Goal: Information Seeking & Learning: Learn about a topic

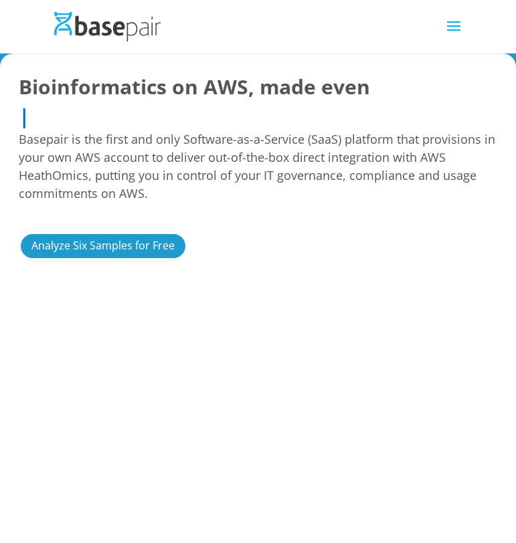
click at [410, 177] on span "Basepair is the first and only Software-as-a-Service (SaaS) platform that provi…" at bounding box center [258, 166] width 478 height 72
click at [288, 117] on h1 "Bioinformatics on AWS, made even Easier Faster More Cost Predictable More Cost …" at bounding box center [258, 142] width 478 height 140
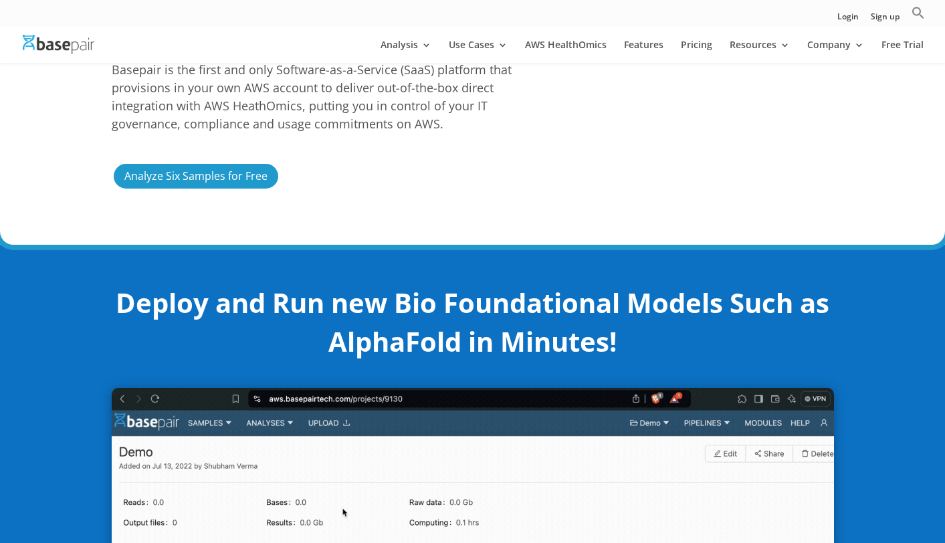
scroll to position [295, 0]
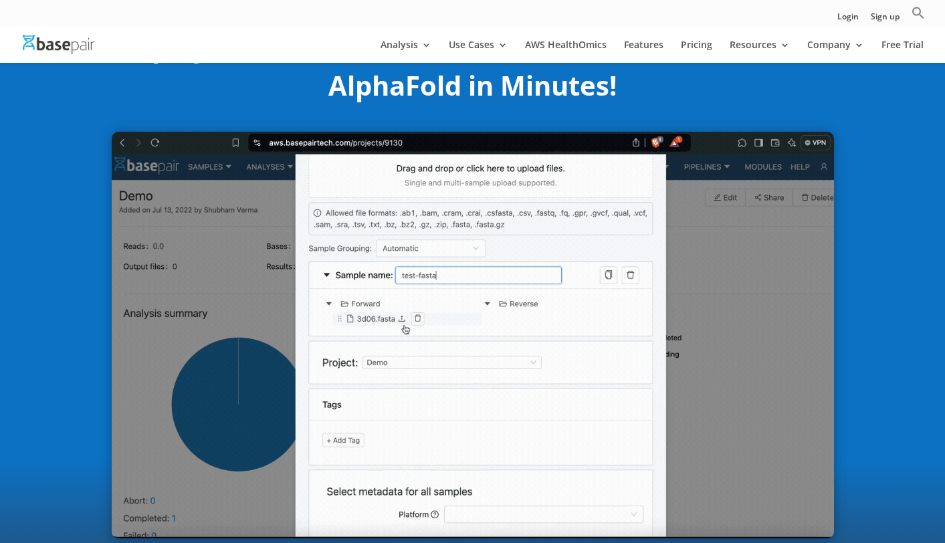
click at [515, 173] on div "Deploy and Run new Bio Foundational Models Such as AlphaFold in Minutes!" at bounding box center [472, 283] width 945 height 588
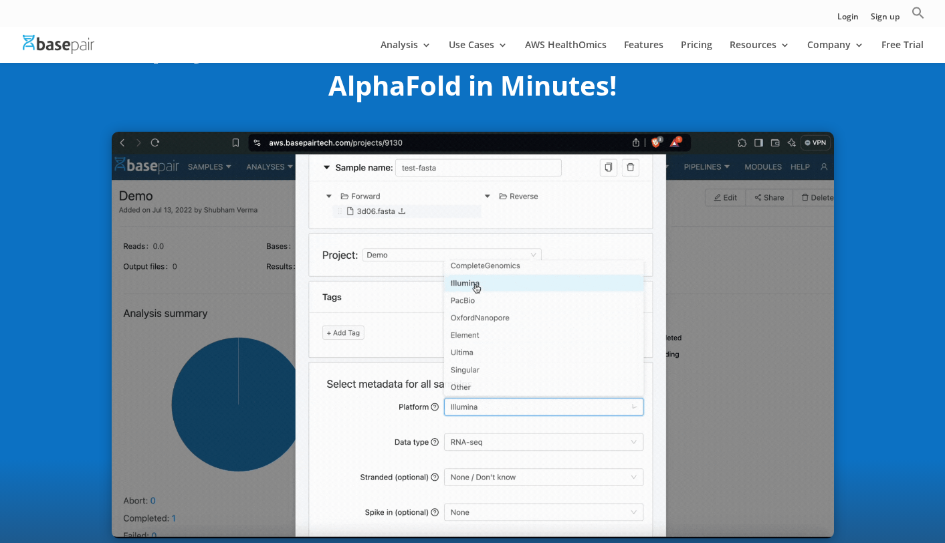
scroll to position [387, 0]
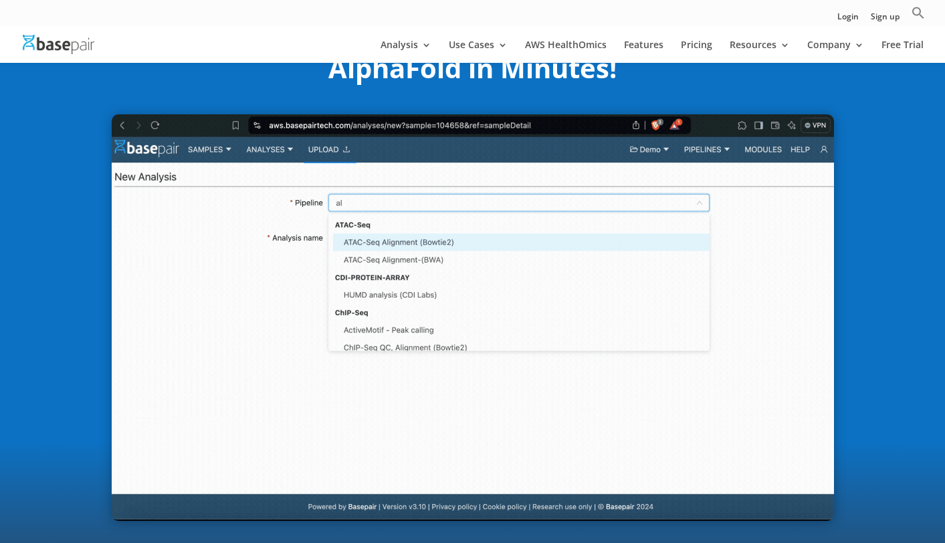
click at [515, 345] on div "Deploy and Run new Bio Foundational Models Such as AlphaFold in Minutes!" at bounding box center [472, 265] width 945 height 588
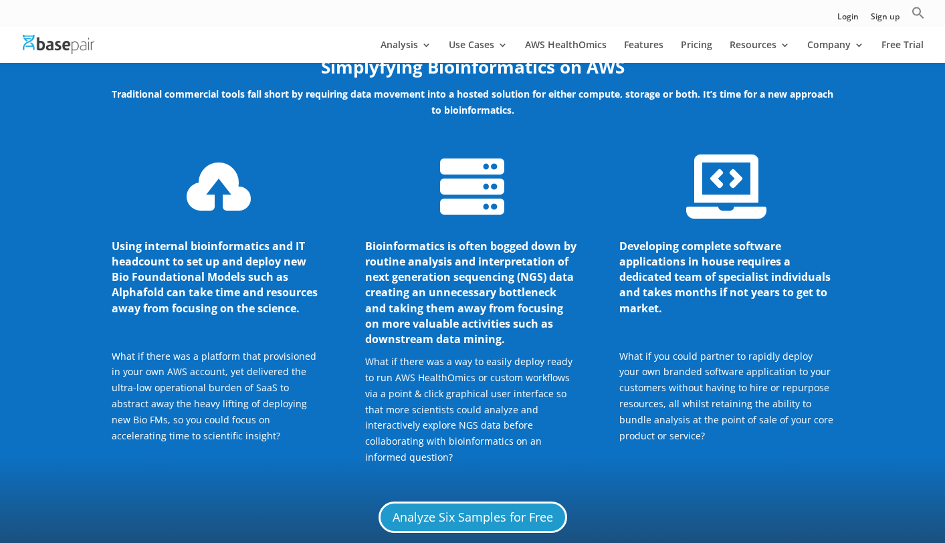
scroll to position [1802, 0]
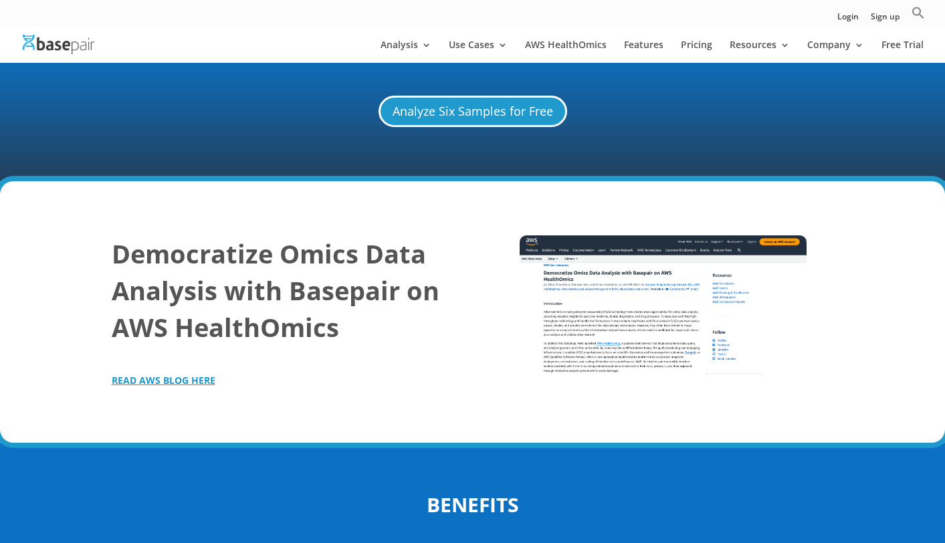
click at [416, 339] on div "Democratize Omics Data Analysis with Basepair on AWS HealthOmics READ AWS BLOG …" at bounding box center [282, 312] width 341 height 153
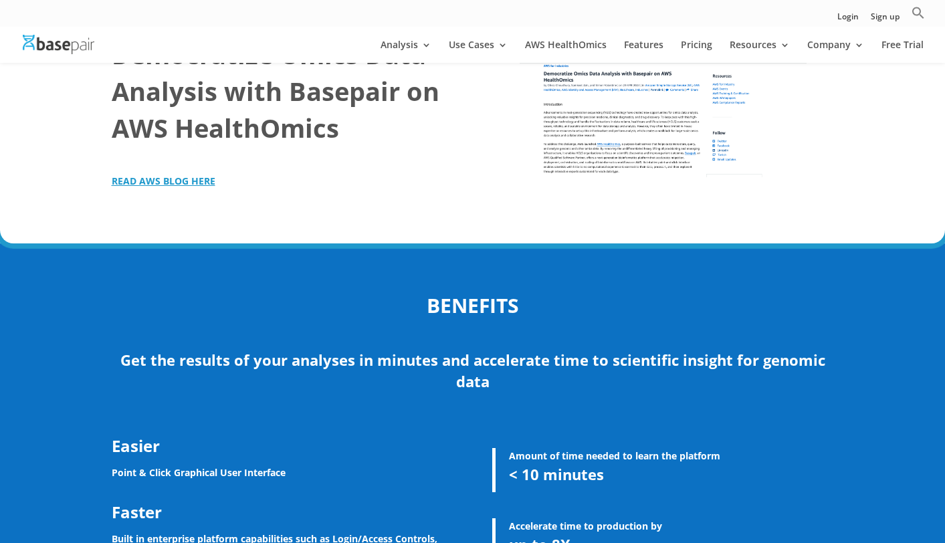
scroll to position [2200, 0]
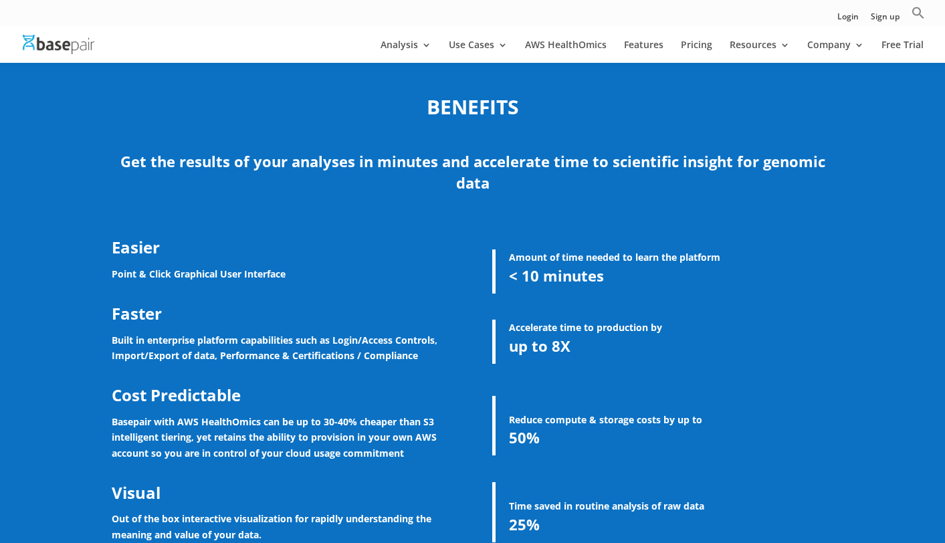
click at [415, 336] on strong "Built in enterprise platform capabilities such as Login/Access Controls, Import…" at bounding box center [275, 348] width 326 height 29
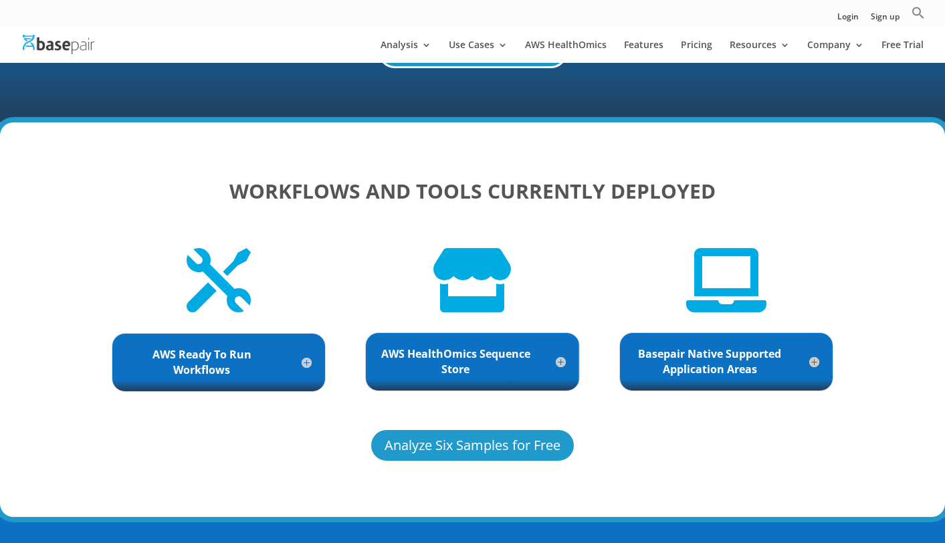
scroll to position [2832, 0]
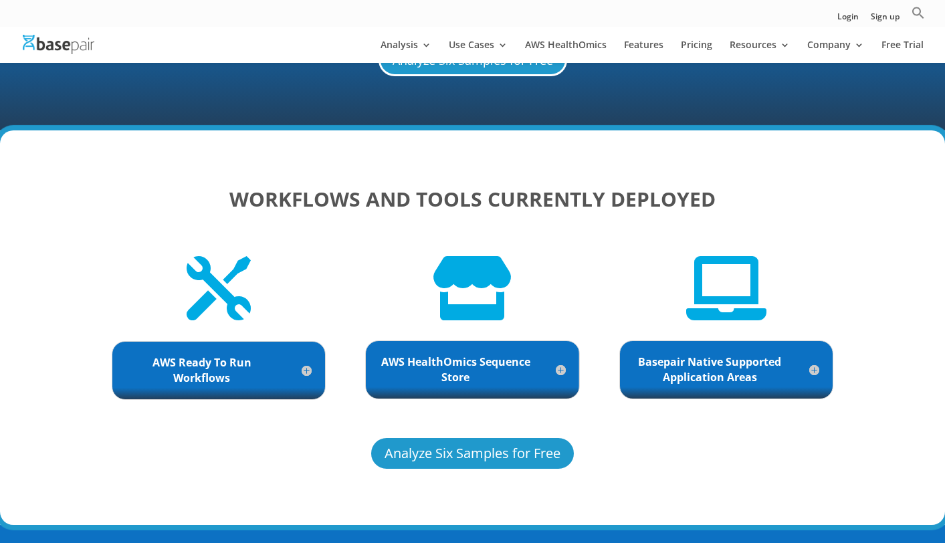
click at [490, 359] on h5 "AWS HealthOmics Sequence Store" at bounding box center [472, 370] width 186 height 31
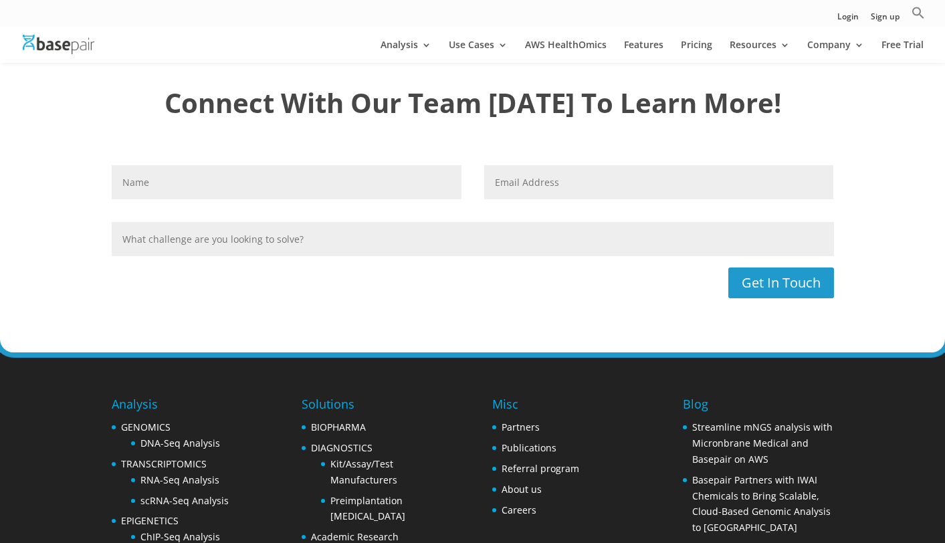
scroll to position [3977, 0]
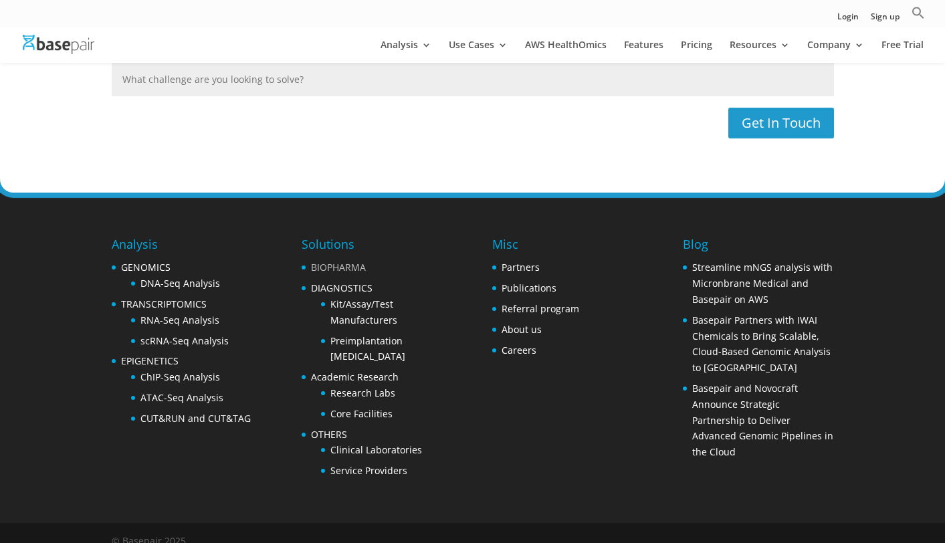
click at [356, 261] on link "BIOPHARMA" at bounding box center [338, 267] width 55 height 13
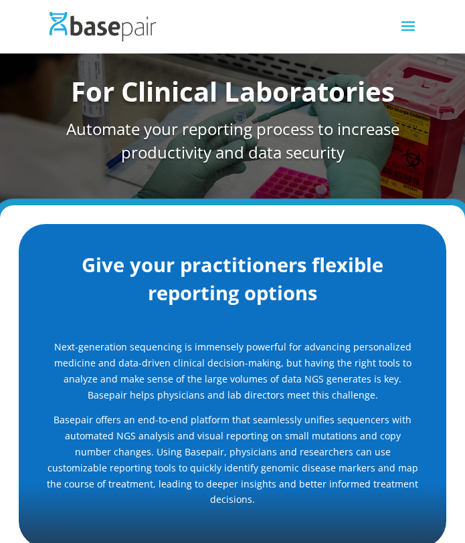
click at [141, 266] on h2 "Give your practitioners flexible reporting options" at bounding box center [233, 282] width 374 height 63
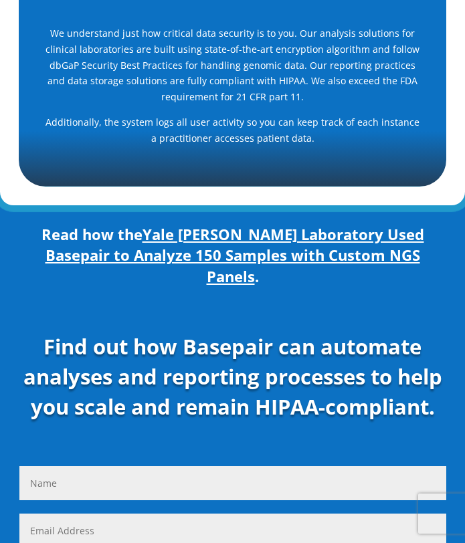
scroll to position [1080, 0]
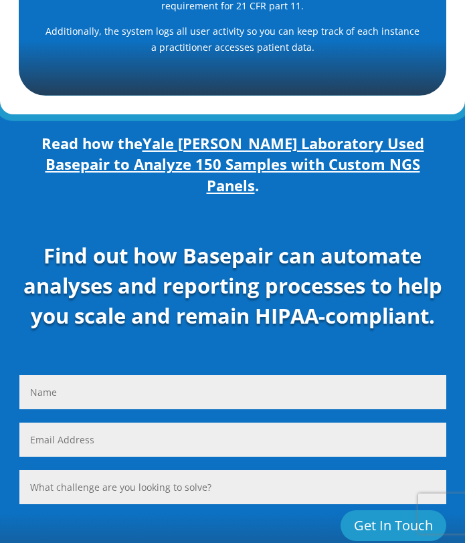
click at [246, 243] on strong "Find out how Basepair can automate analyses and reporting processes to help you…" at bounding box center [232, 286] width 419 height 88
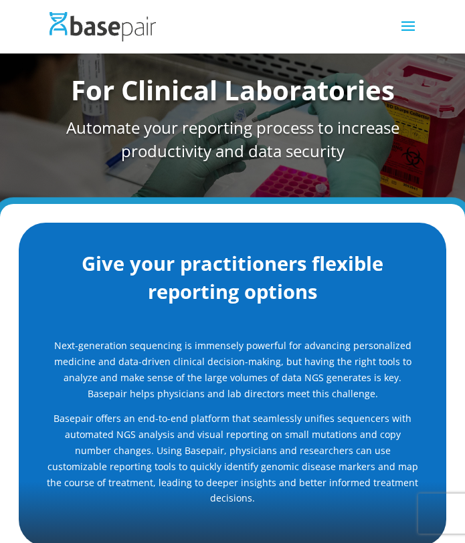
scroll to position [8, 0]
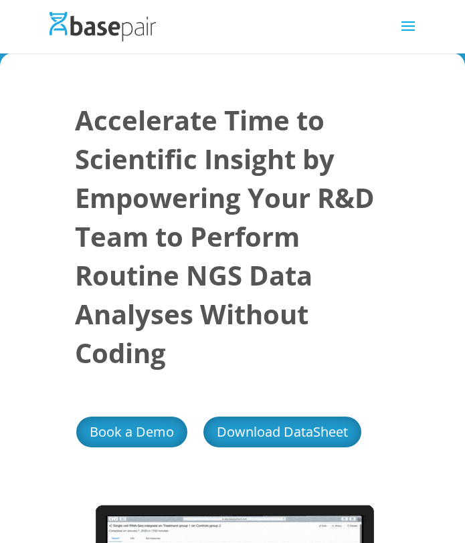
click at [371, 290] on h1 "Accelerate Time to Scientific Insight by Empowering Your R&D Team to Perform Ro…" at bounding box center [233, 240] width 316 height 278
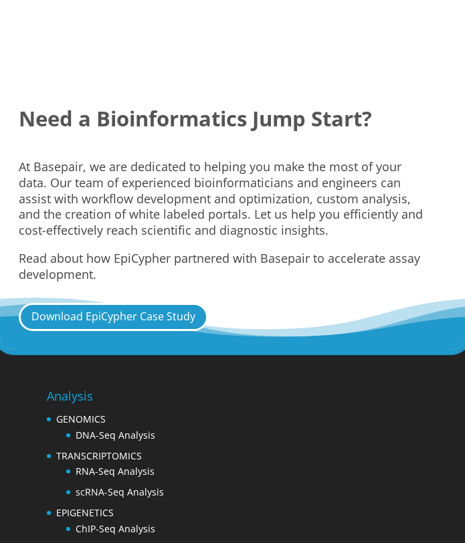
scroll to position [4934, 0]
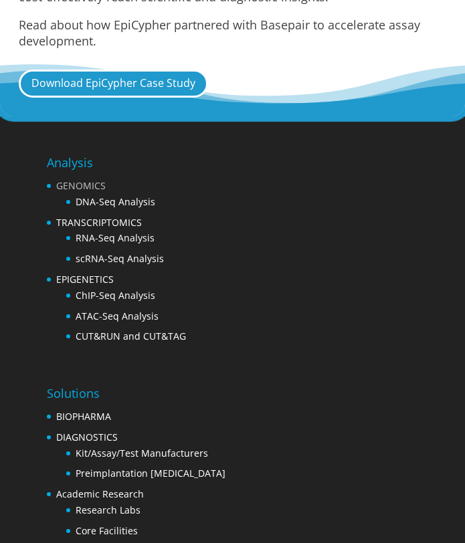
click at [99, 184] on link "GENOMICS" at bounding box center [81, 185] width 50 height 13
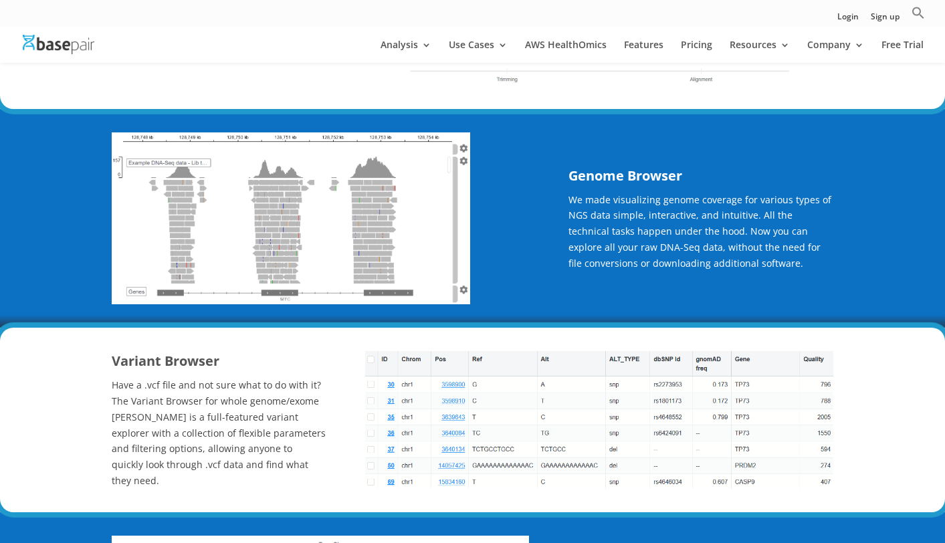
scroll to position [1004, 0]
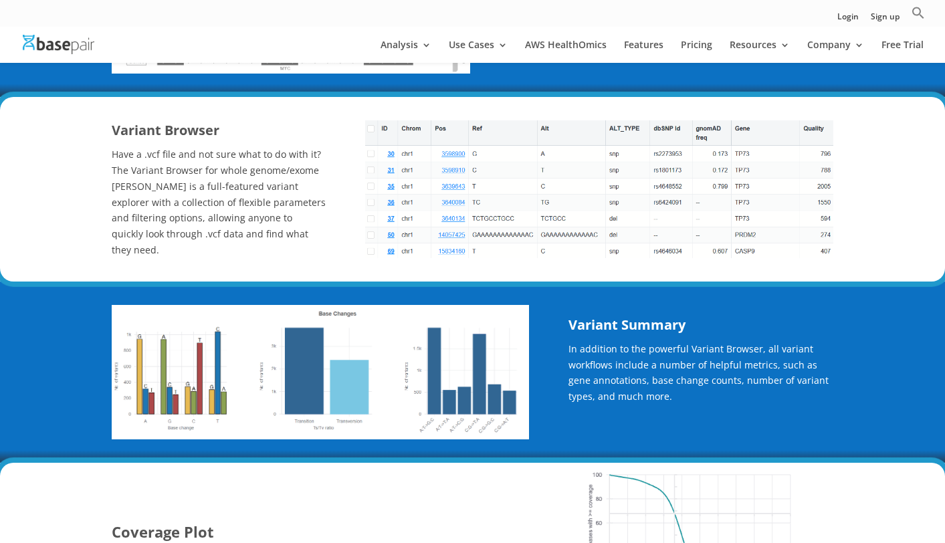
click at [263, 230] on span "Have a .vcf file and not sure what to do with it? The Variant Browser for whole…" at bounding box center [219, 202] width 214 height 108
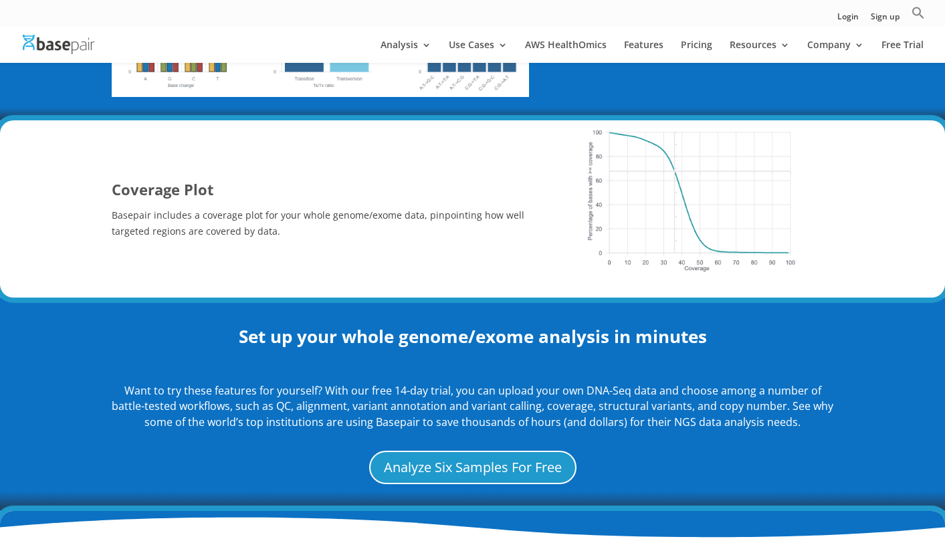
scroll to position [1364, 0]
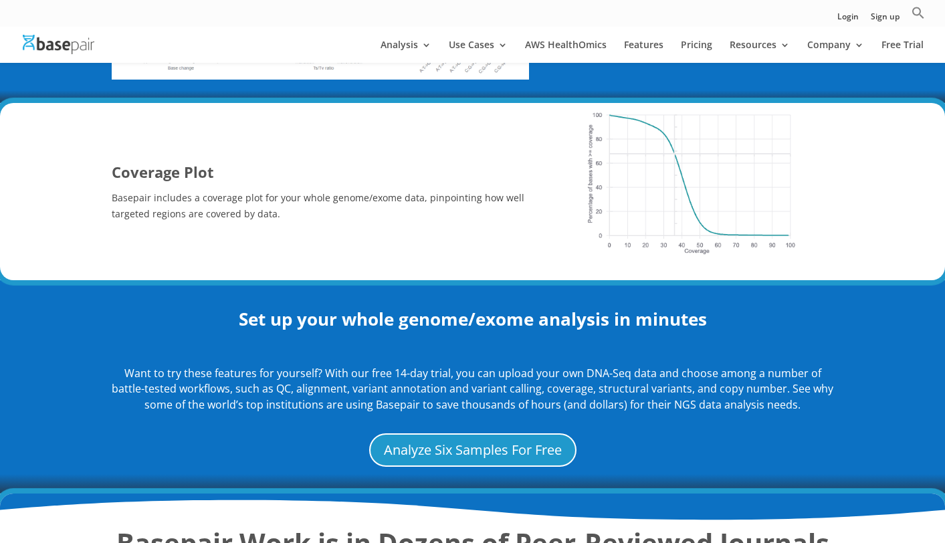
click at [452, 209] on p "Basepair includes a coverage plot for your whole genome/exome data, pinpointing…" at bounding box center [321, 206] width 418 height 32
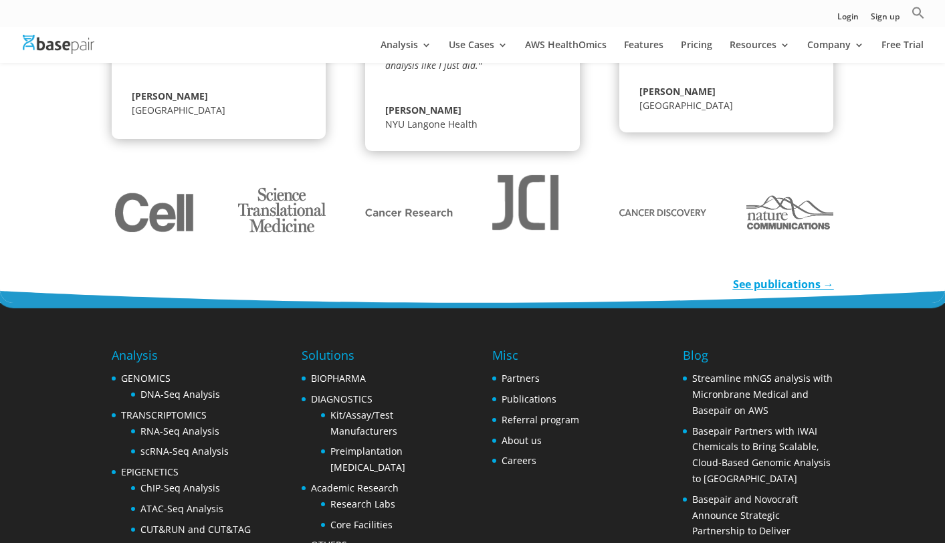
scroll to position [2096, 0]
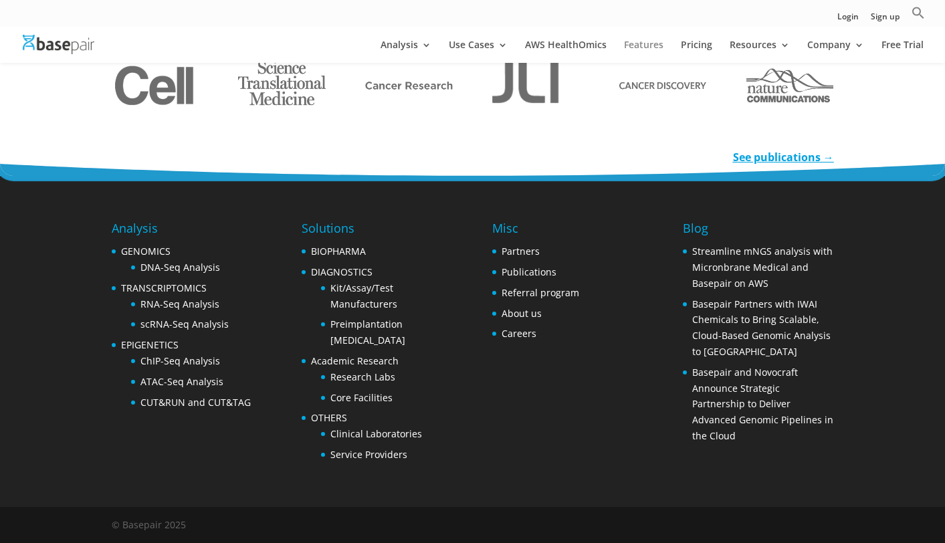
click at [464, 43] on link "Features" at bounding box center [643, 51] width 39 height 23
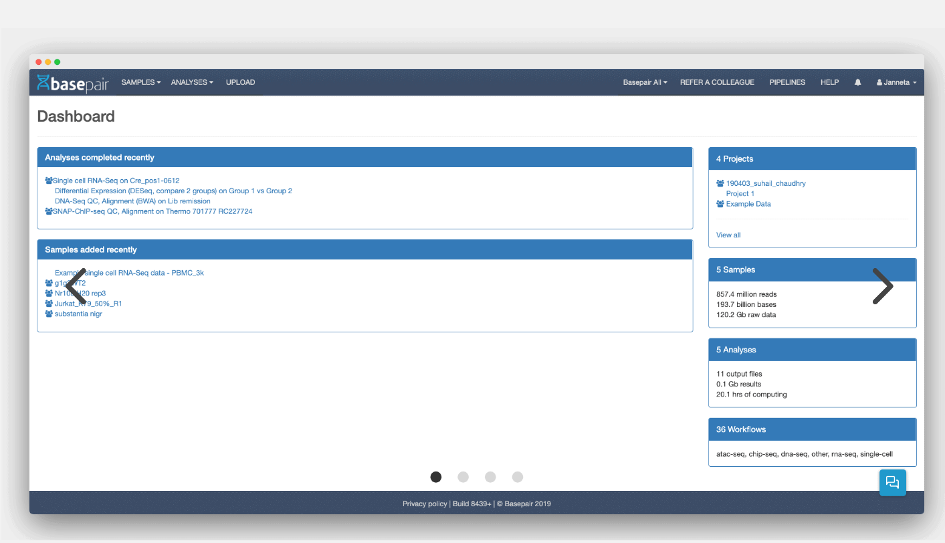
click at [869, 242] on link "Next" at bounding box center [862, 241] width 32 height 32
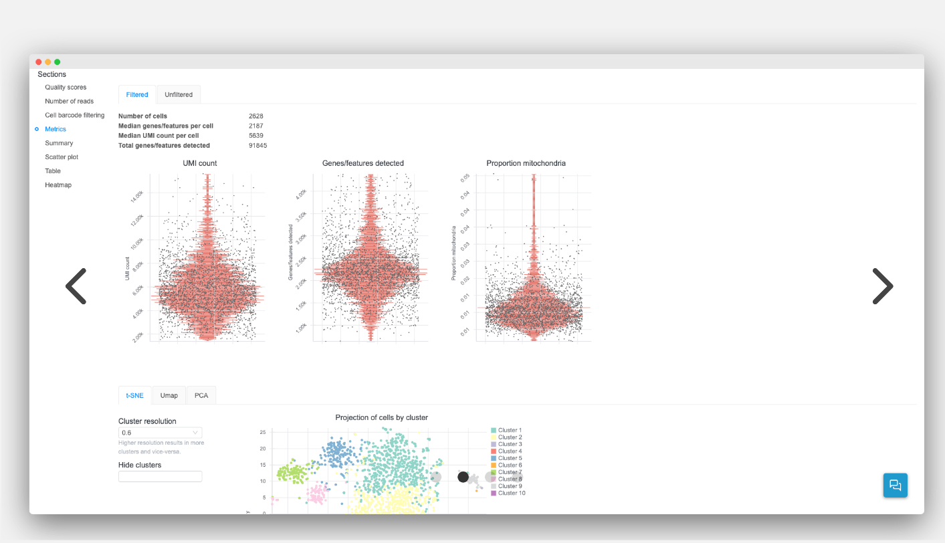
click at [869, 242] on link "Next" at bounding box center [862, 241] width 32 height 32
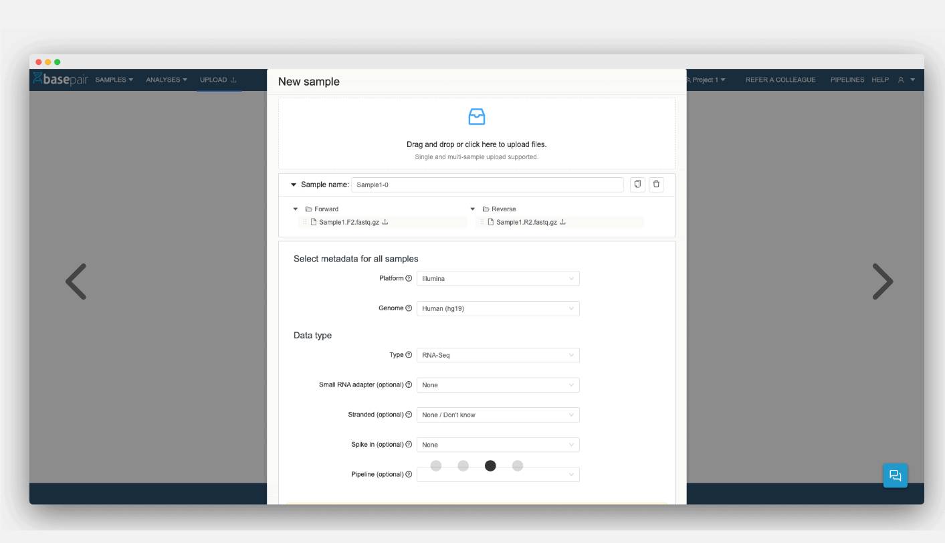
click at [869, 242] on link "Next" at bounding box center [862, 239] width 32 height 32
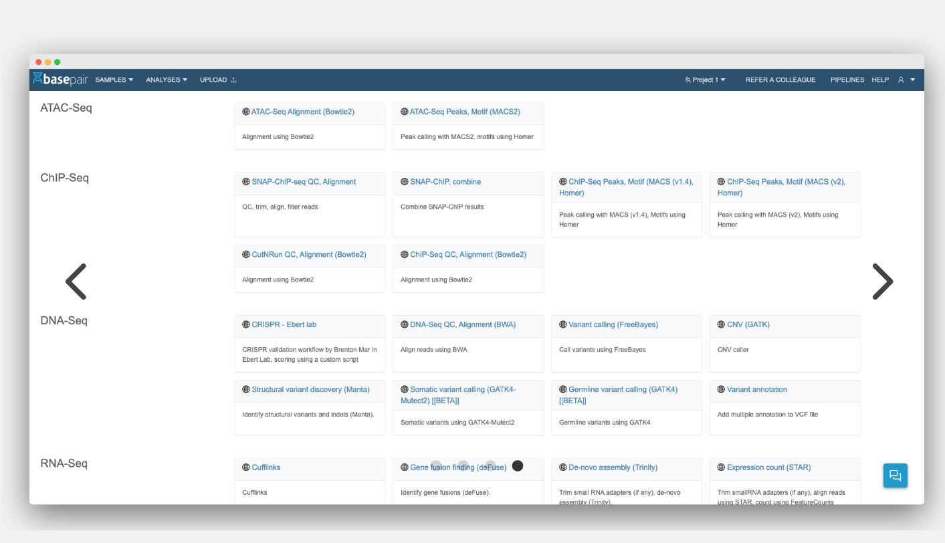
click at [869, 242] on link "Next" at bounding box center [862, 239] width 32 height 32
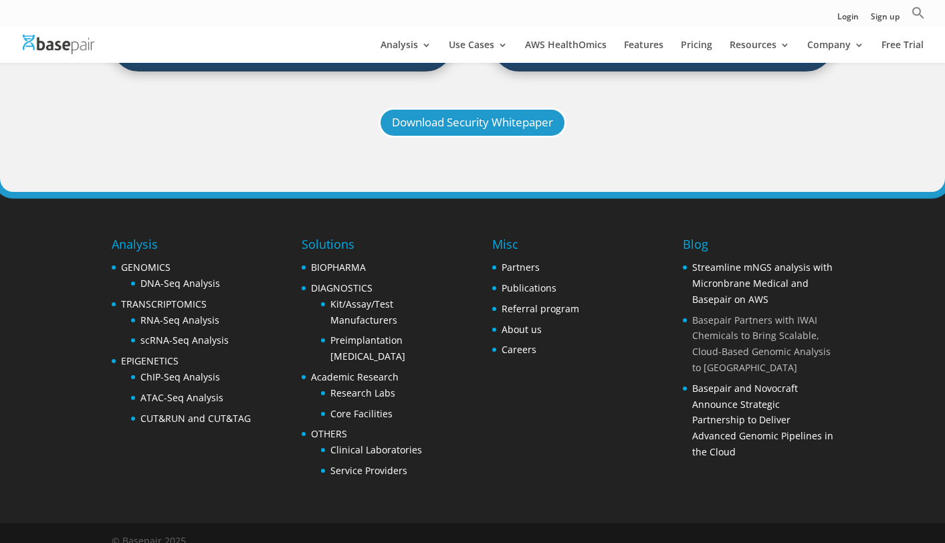
scroll to position [1467, 0]
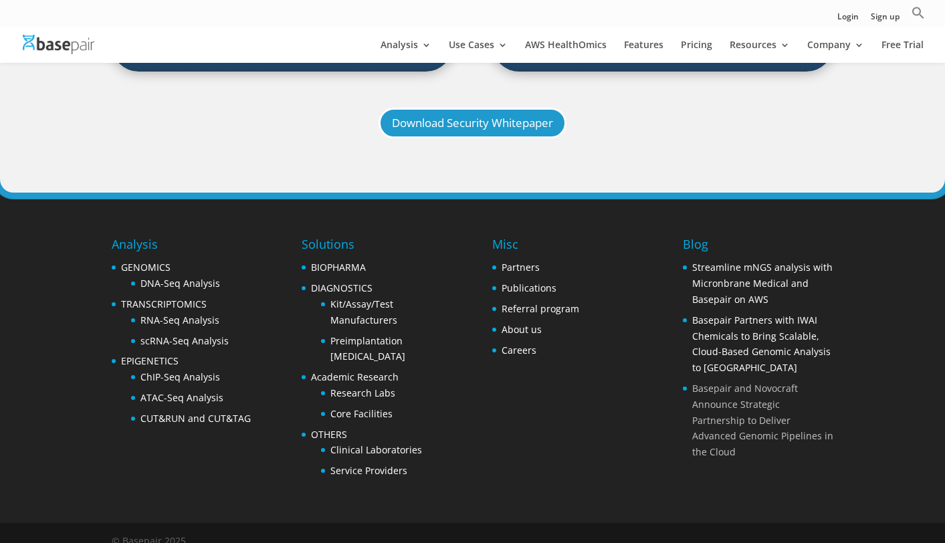
click at [754, 382] on link "Basepair and Novocraft Announce Strategic Partnership to Deliver Advanced Genom…" at bounding box center [763, 420] width 141 height 76
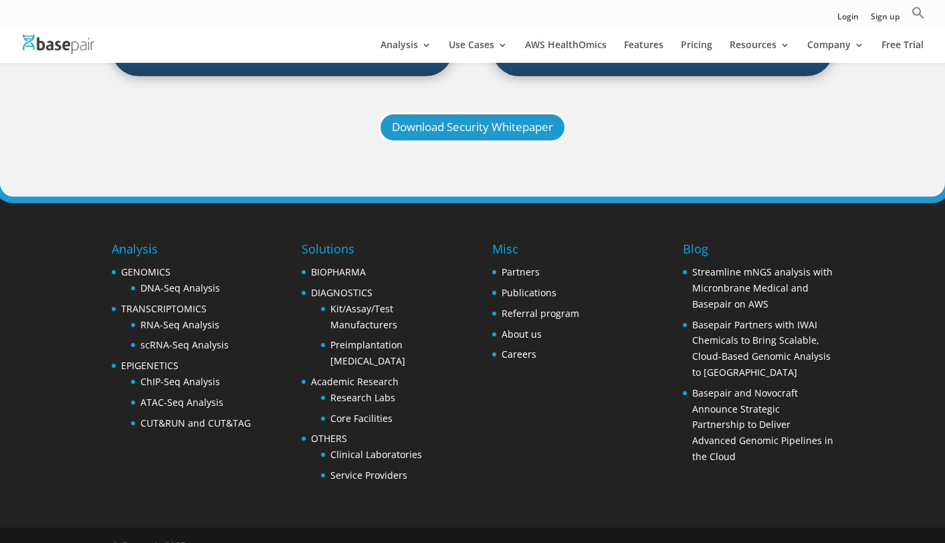
scroll to position [1471, 0]
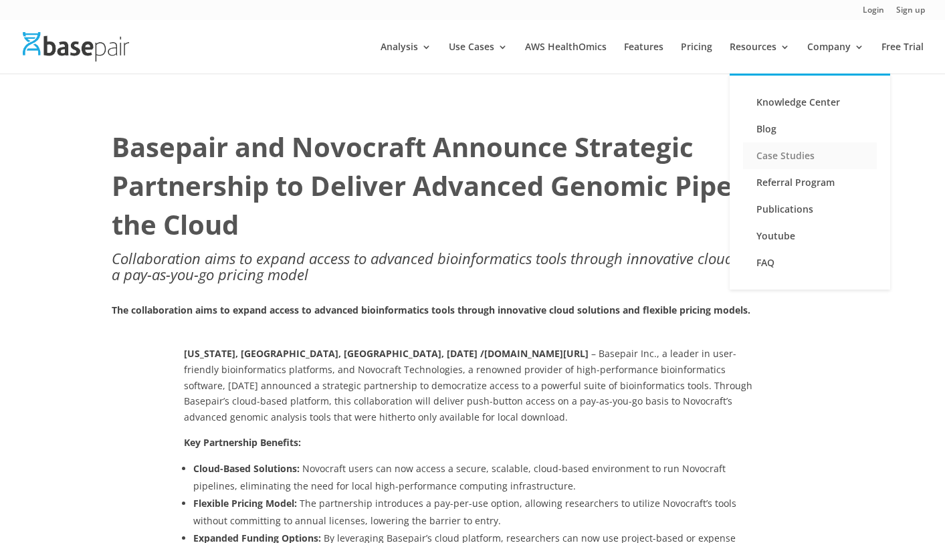
click at [806, 153] on link "Case Studies" at bounding box center [810, 156] width 134 height 27
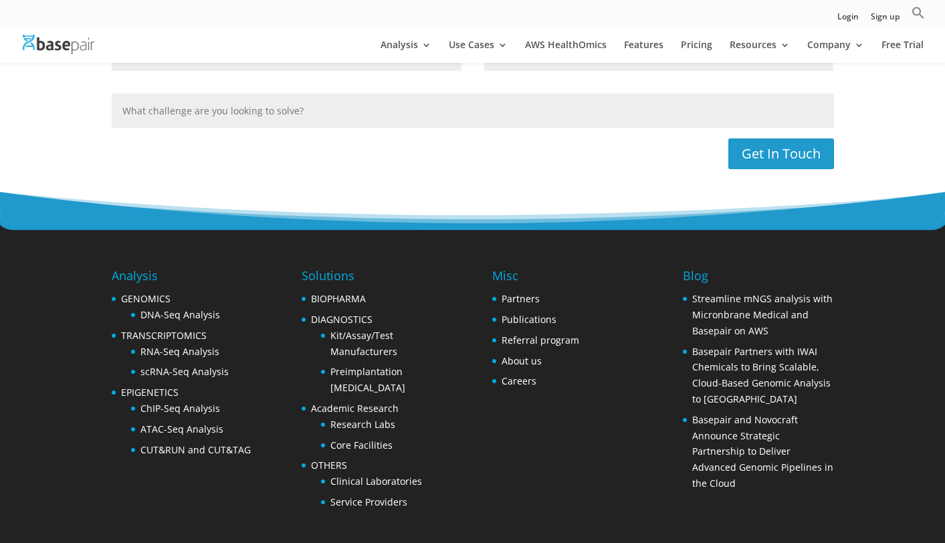
scroll to position [2410, 0]
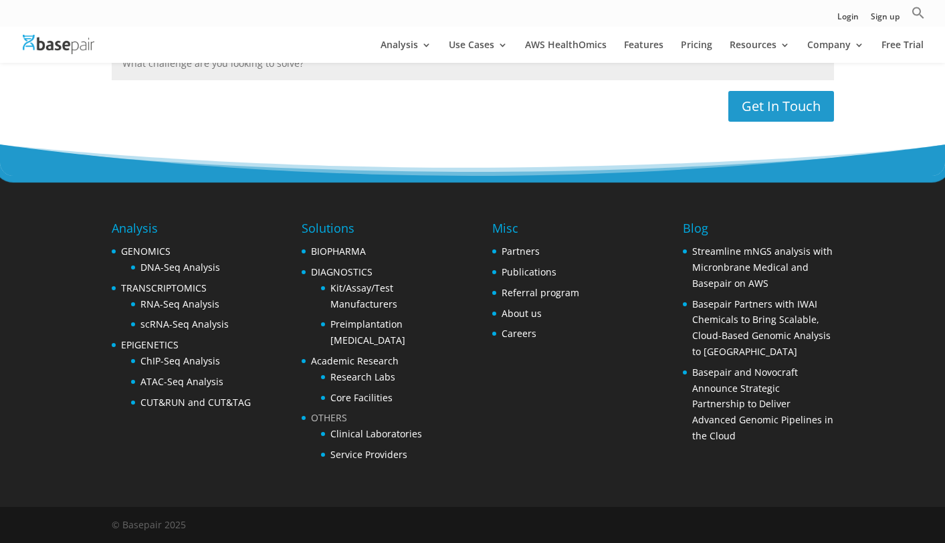
click at [341, 420] on link "OTHERS" at bounding box center [329, 418] width 36 height 13
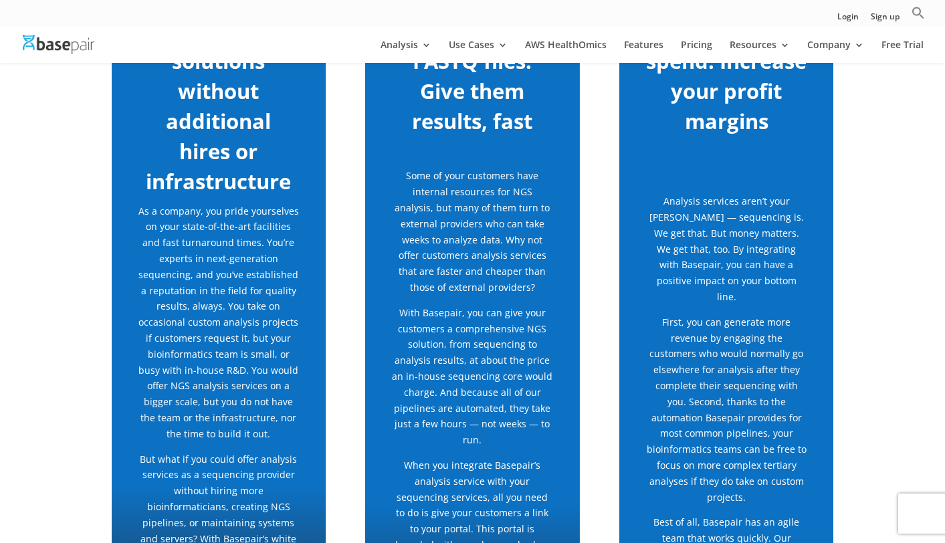
scroll to position [536, 0]
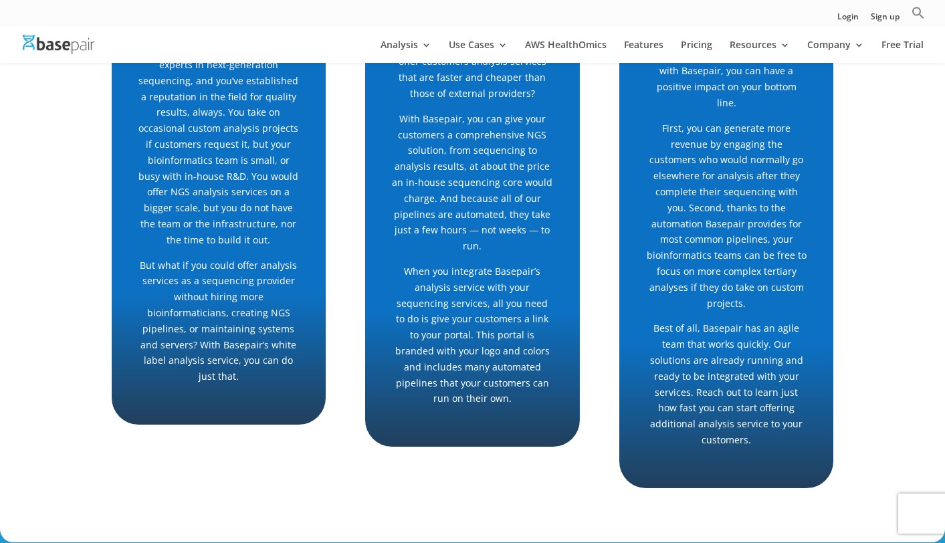
click at [541, 177] on p "With Basepair, you can give your customers a comprehensive NGS solution, from s…" at bounding box center [472, 187] width 161 height 153
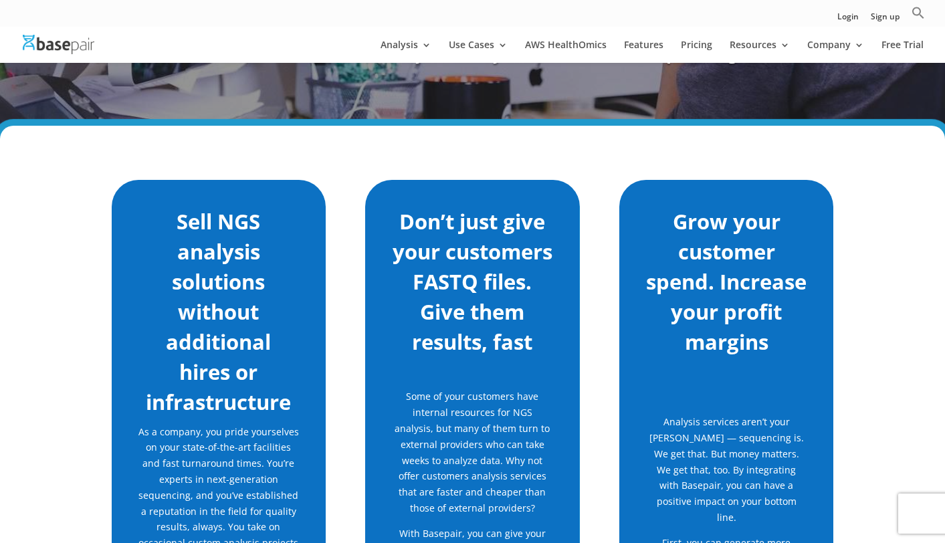
scroll to position [0, 0]
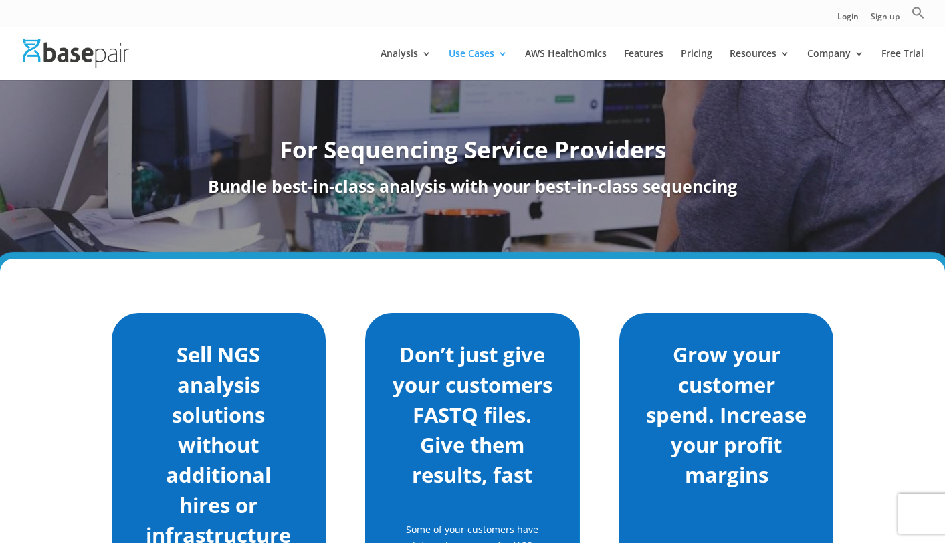
click at [128, 64] on div at bounding box center [492, 54] width 945 height 54
click at [113, 60] on img at bounding box center [76, 53] width 106 height 29
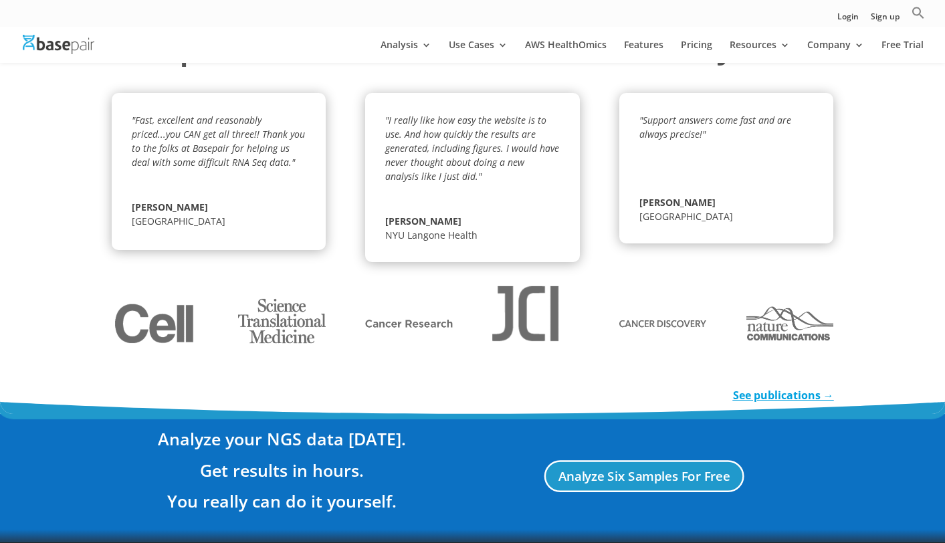
scroll to position [1938, 0]
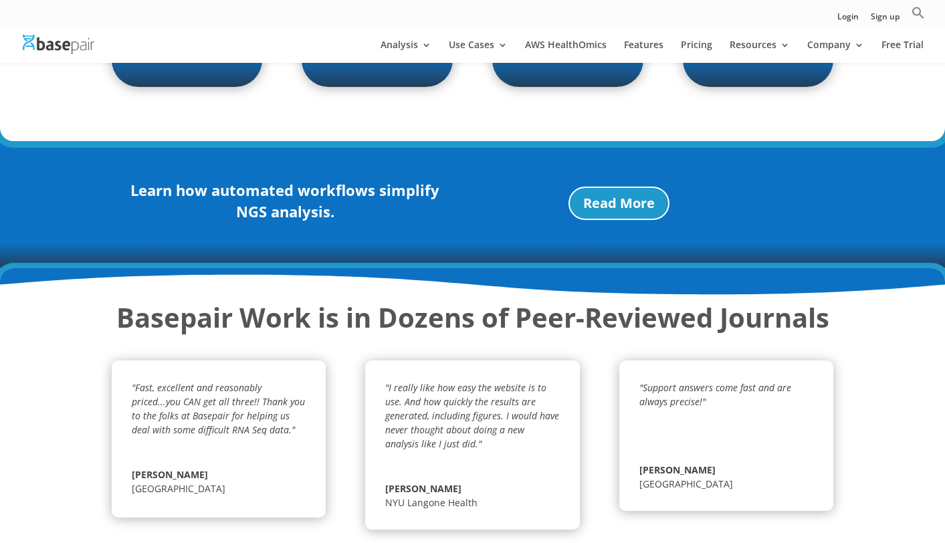
click at [58, 50] on img at bounding box center [59, 44] width 72 height 19
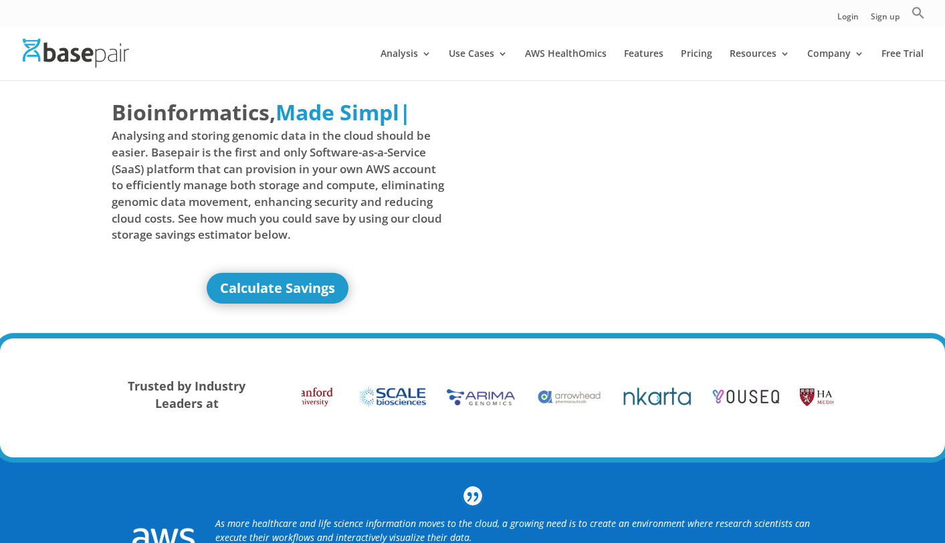
click at [180, 305] on div "Bioinformatics, Delivered Made Simple Accelerated Federated Made Simpl | Analys…" at bounding box center [473, 203] width 723 height 249
click at [221, 291] on link "Calculate Savings" at bounding box center [277, 288] width 151 height 31
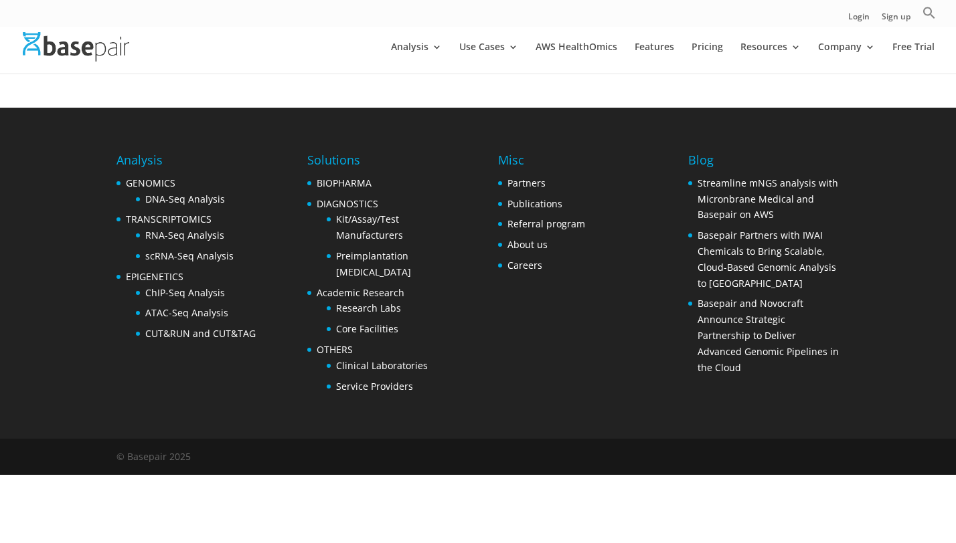
click at [587, 141] on div "Analysis GENOMICS DNA-Seq Analysis TRANSCRIPTOMICS RNA-Seq Analysis scRNA-Seq A…" at bounding box center [477, 273] width 723 height 331
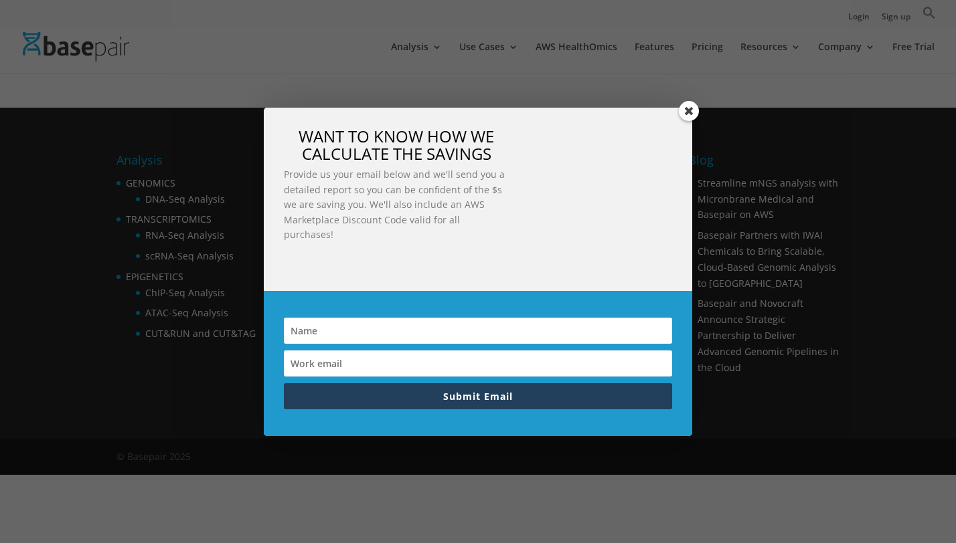
click at [588, 138] on div "WANT TO KNOW HOW WE CALCULATE THE SAVINGS Provide us your email below and we'll…" at bounding box center [478, 199] width 428 height 183
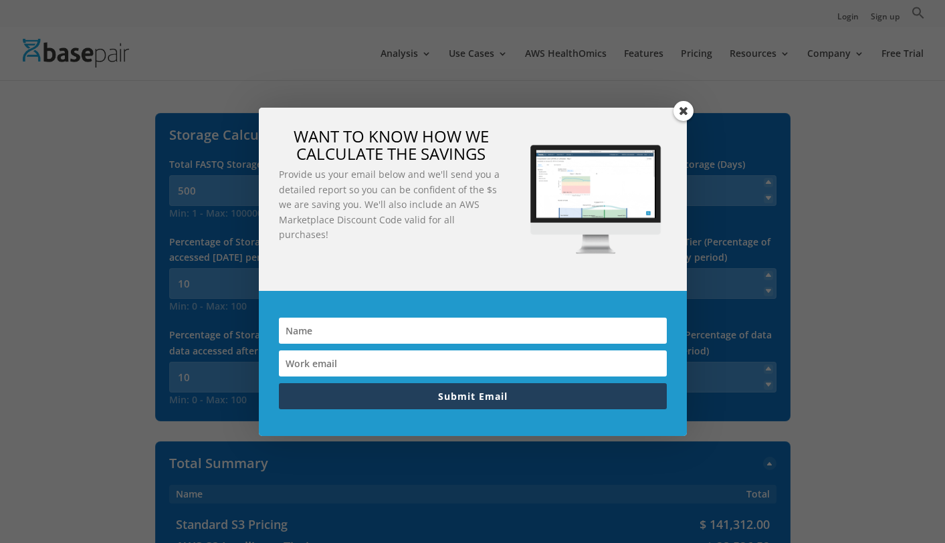
click at [688, 112] on span at bounding box center [684, 111] width 20 height 20
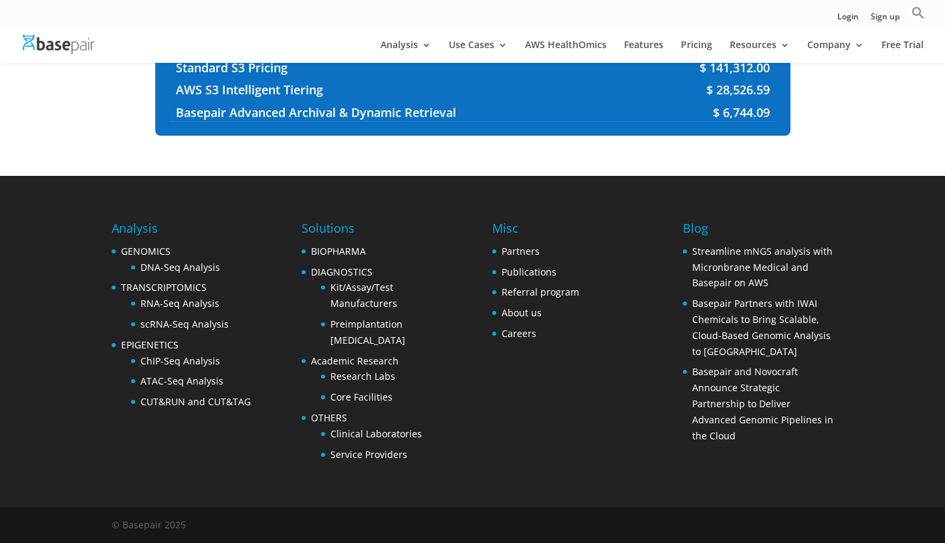
scroll to position [183, 0]
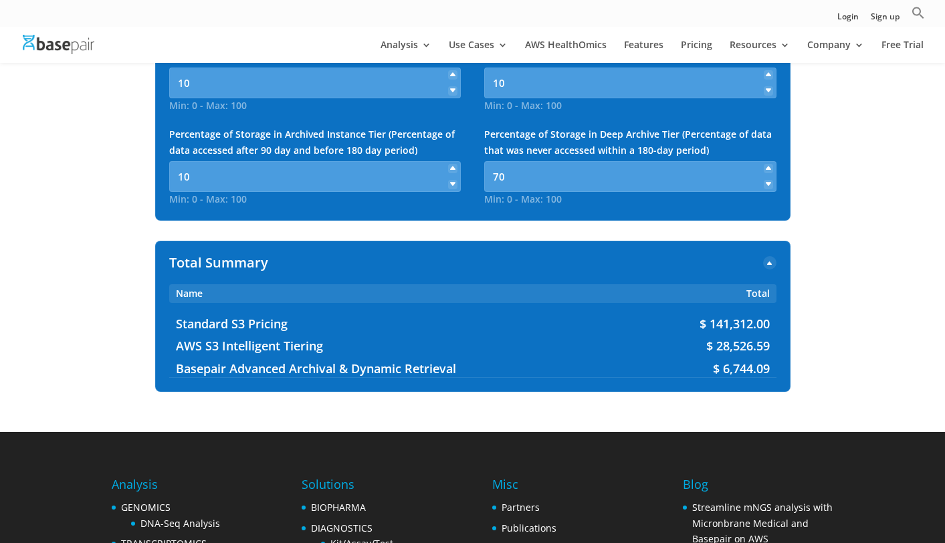
click at [806, 310] on div "Two columns Vertical Horizontal Storage Calculator Total FASTQ Storage (TB) Min…" at bounding box center [472, 155] width 945 height 486
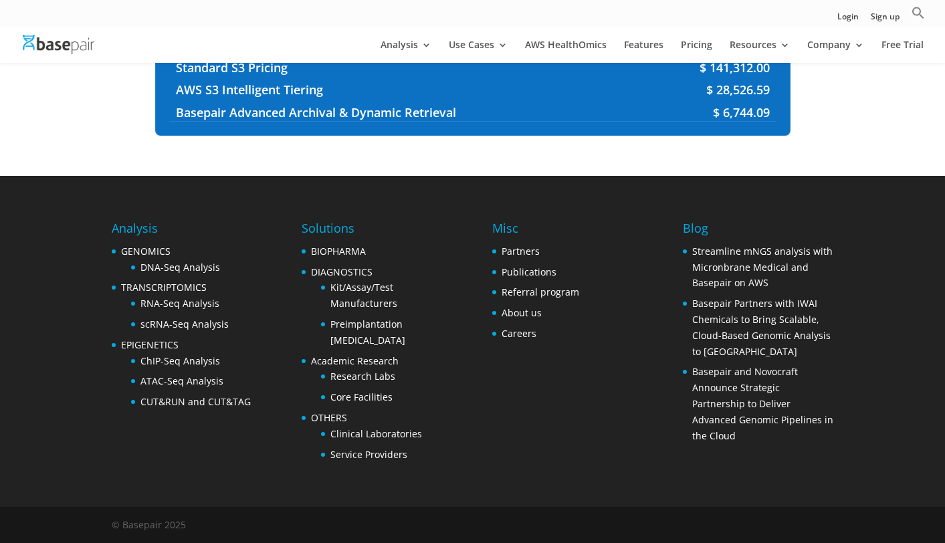
scroll to position [0, 0]
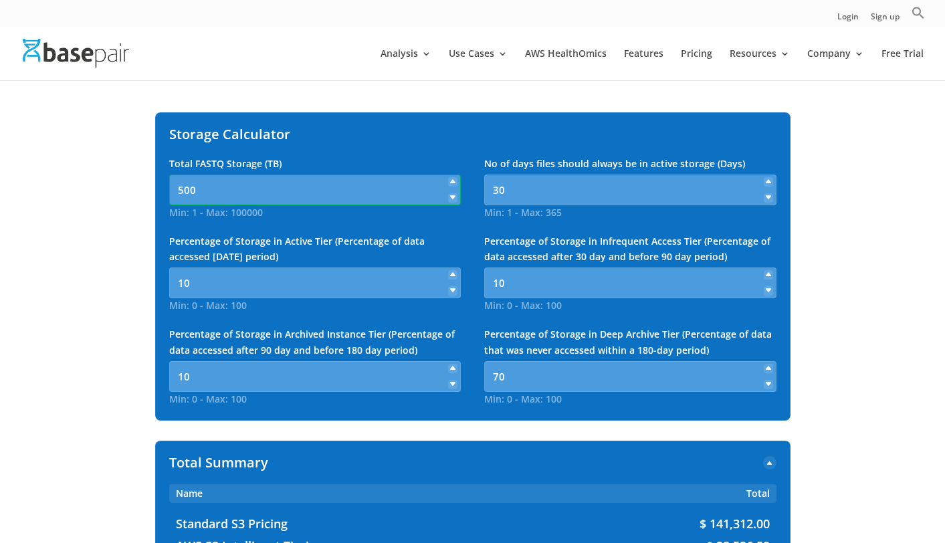
click at [337, 183] on input "500" at bounding box center [315, 190] width 292 height 31
click at [369, 130] on div "Storage Calculator" at bounding box center [473, 134] width 608 height 16
click at [314, 282] on input "10" at bounding box center [315, 283] width 292 height 31
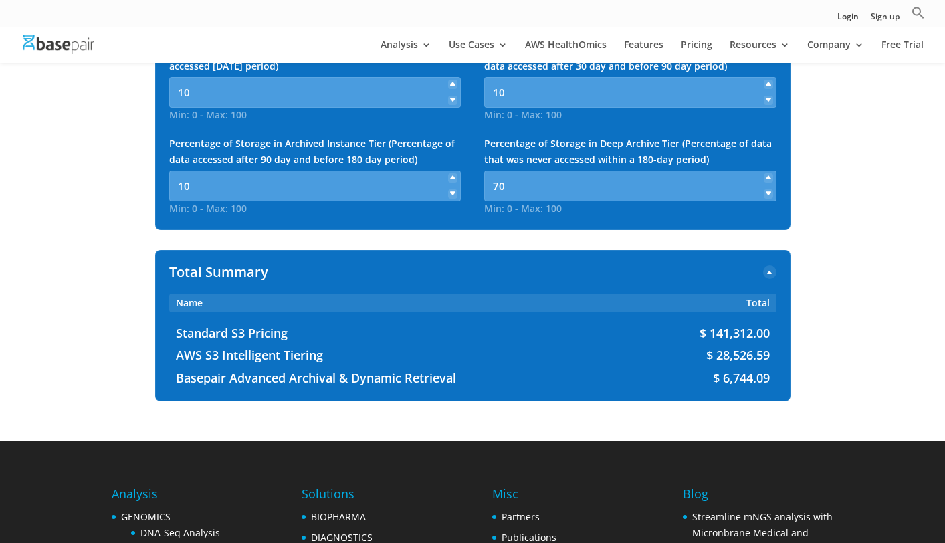
click at [848, 294] on div "Two columns Vertical Horizontal Storage Calculator Total FASTQ Storage (TB) Min…" at bounding box center [472, 165] width 945 height 486
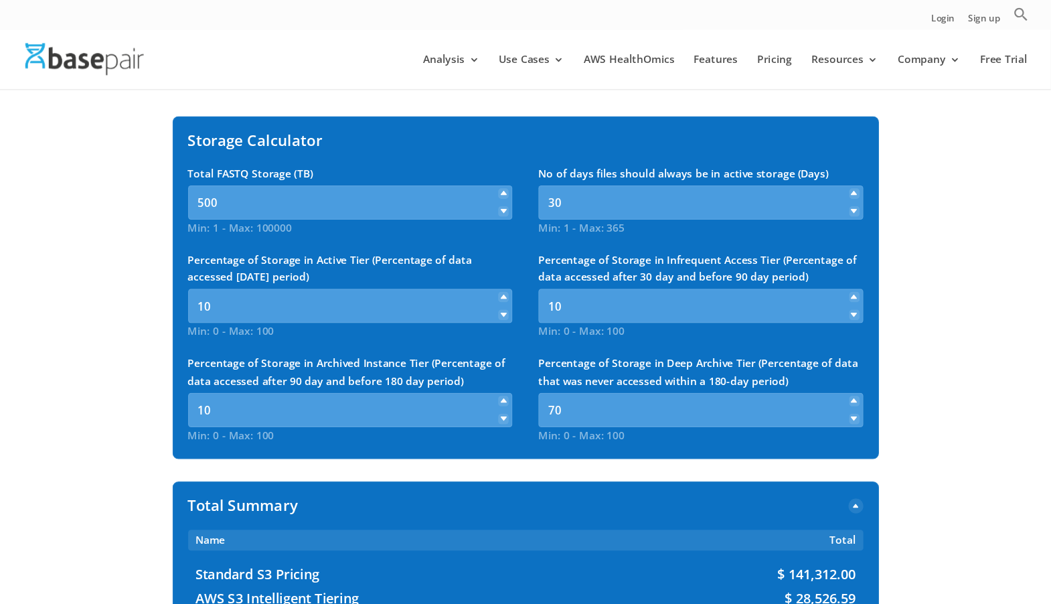
scroll to position [8, 0]
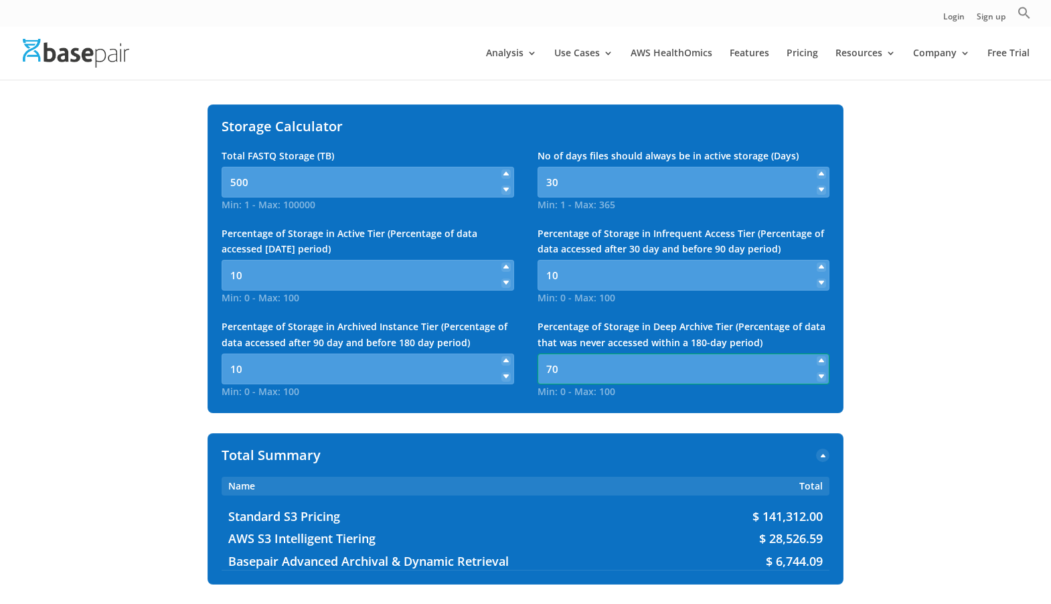
click at [615, 366] on input "70" at bounding box center [683, 368] width 292 height 31
click at [461, 264] on input "10" at bounding box center [367, 275] width 292 height 31
click at [461, 243] on div "Percentage of Storage in Active Tier (Percentage of data accessed within 30 day…" at bounding box center [367, 241] width 292 height 32
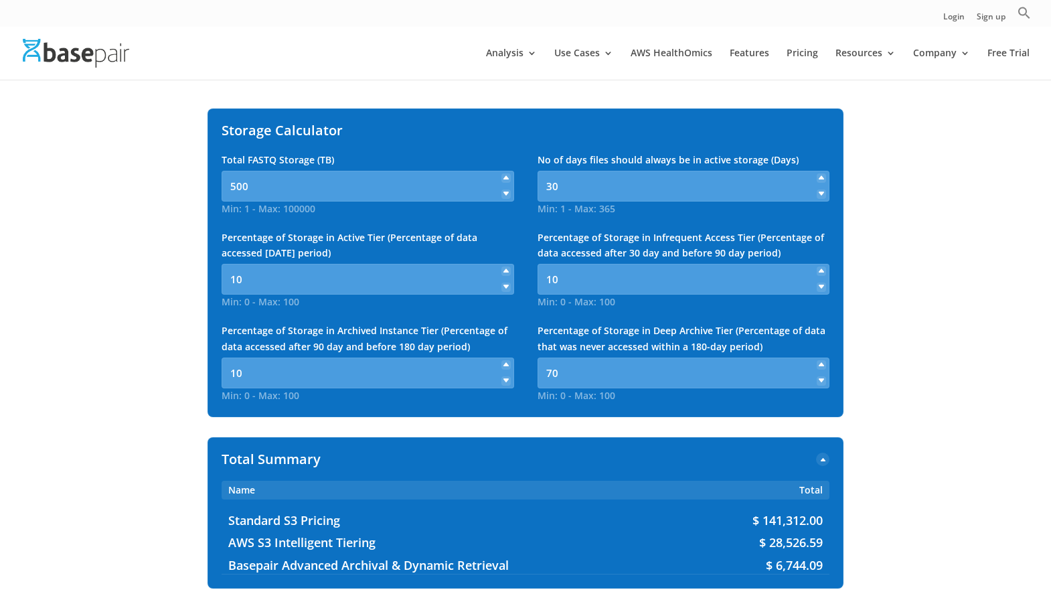
scroll to position [0, 0]
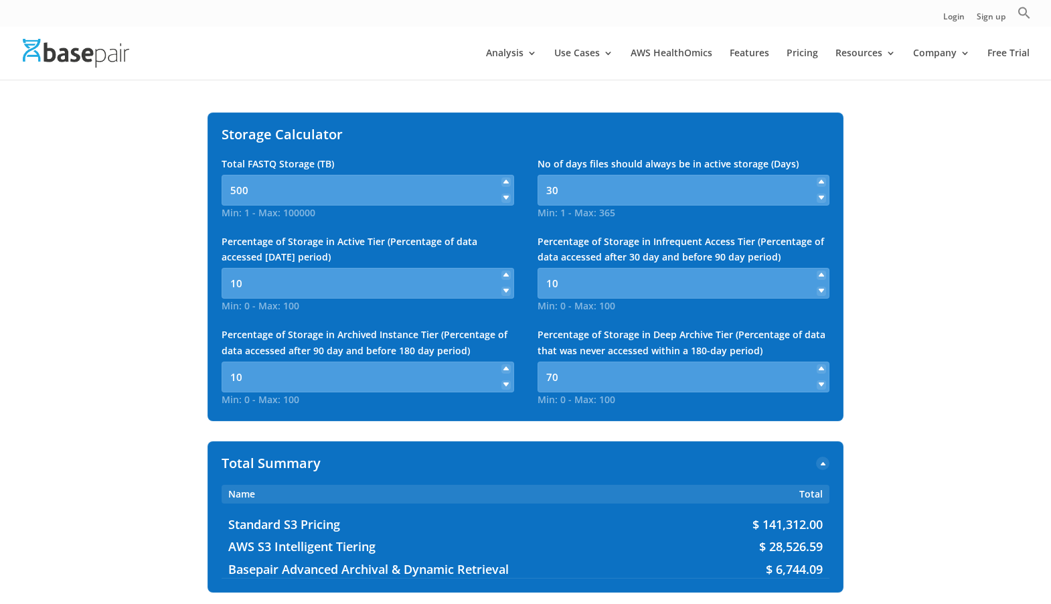
click at [922, 331] on div "Two columns Vertical Horizontal Storage Calculator Total FASTQ Storage (TB) Min…" at bounding box center [525, 355] width 1051 height 486
click at [824, 465] on span at bounding box center [822, 462] width 13 height 13
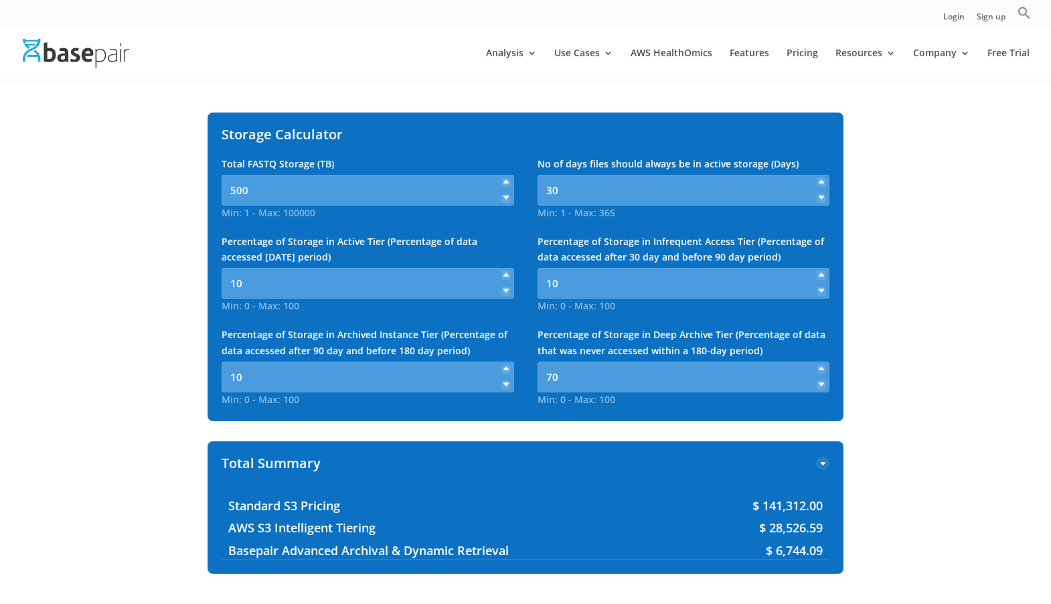
click at [824, 465] on span at bounding box center [822, 462] width 13 height 13
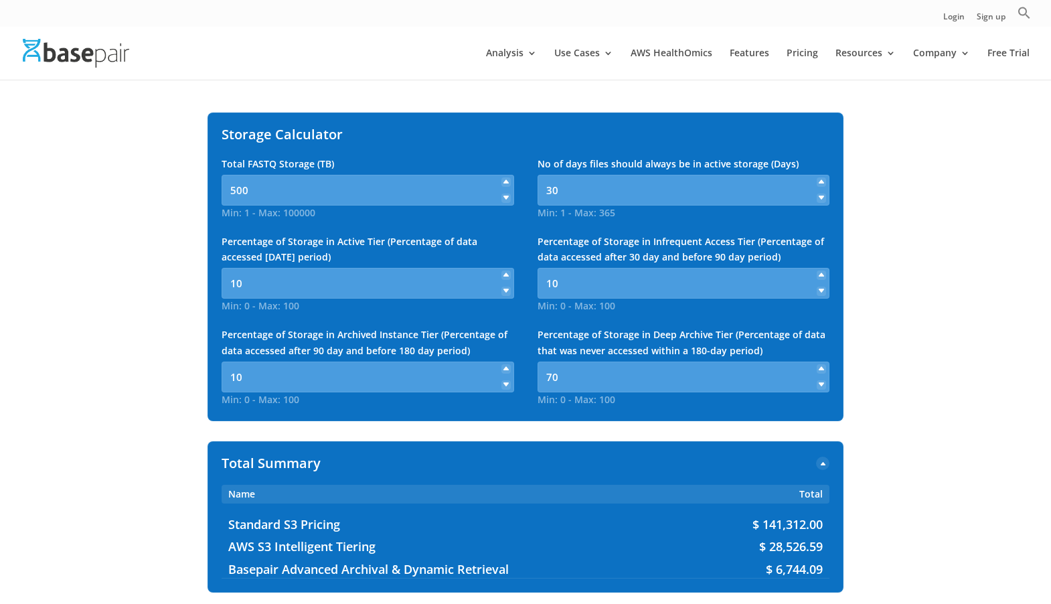
click at [711, 489] on span "Total" at bounding box center [673, 494] width 297 height 12
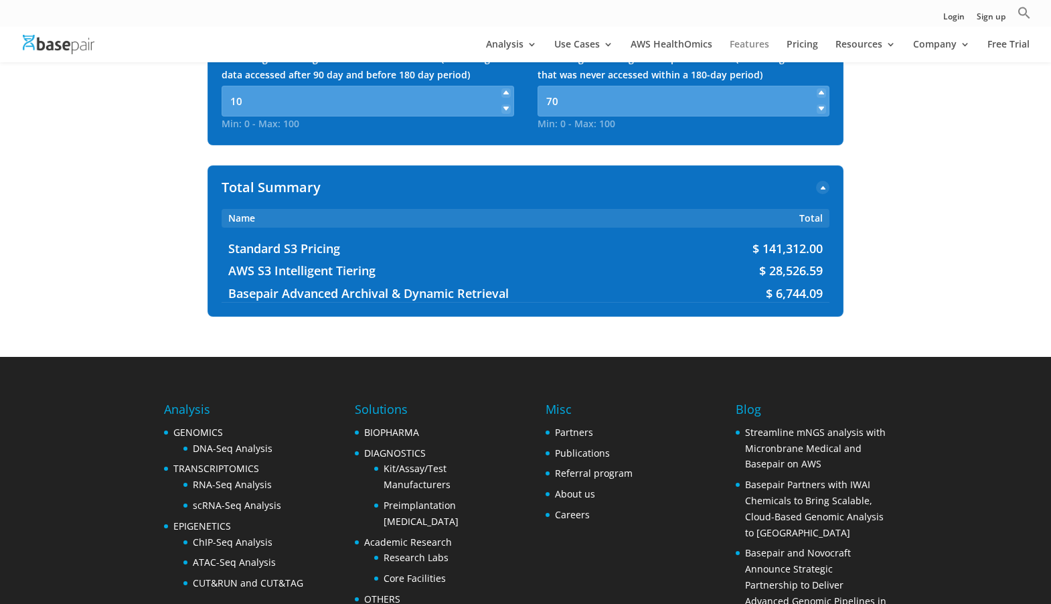
click at [769, 47] on link "Features" at bounding box center [748, 50] width 39 height 23
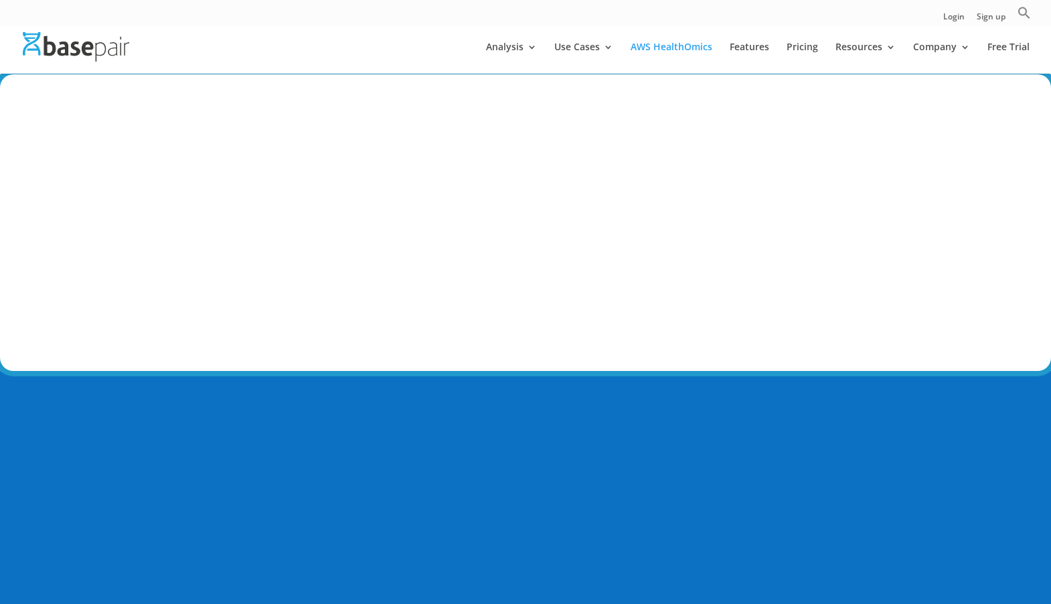
click at [666, 361] on div "Bioinformatics on AWS, made even Easier Faster More Cost Predictable More Co | …" at bounding box center [525, 222] width 1051 height 296
click at [744, 43] on link "Features" at bounding box center [748, 57] width 39 height 31
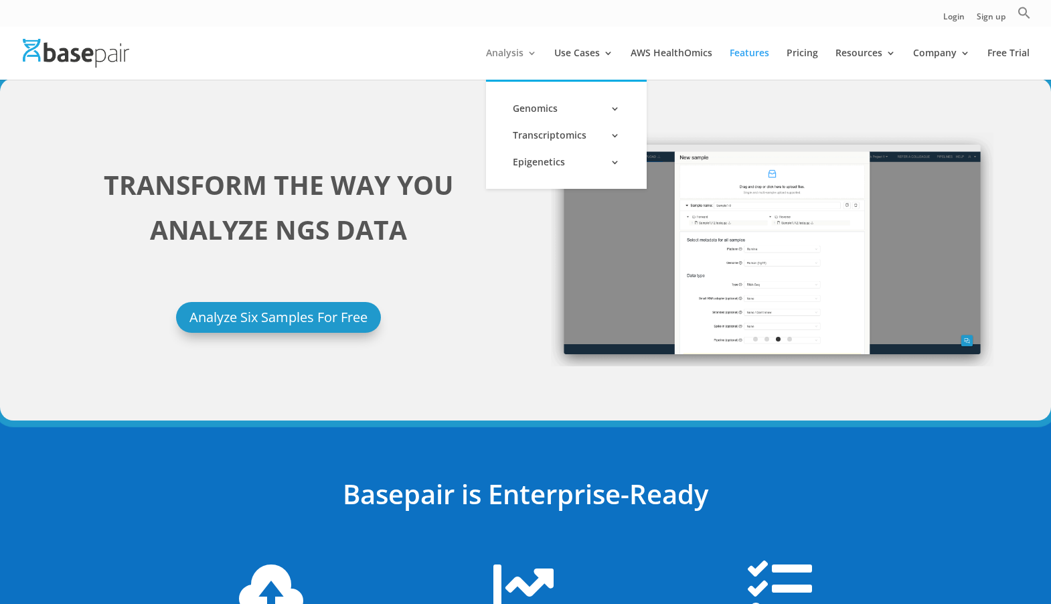
click at [516, 51] on link "Analysis" at bounding box center [511, 63] width 51 height 31
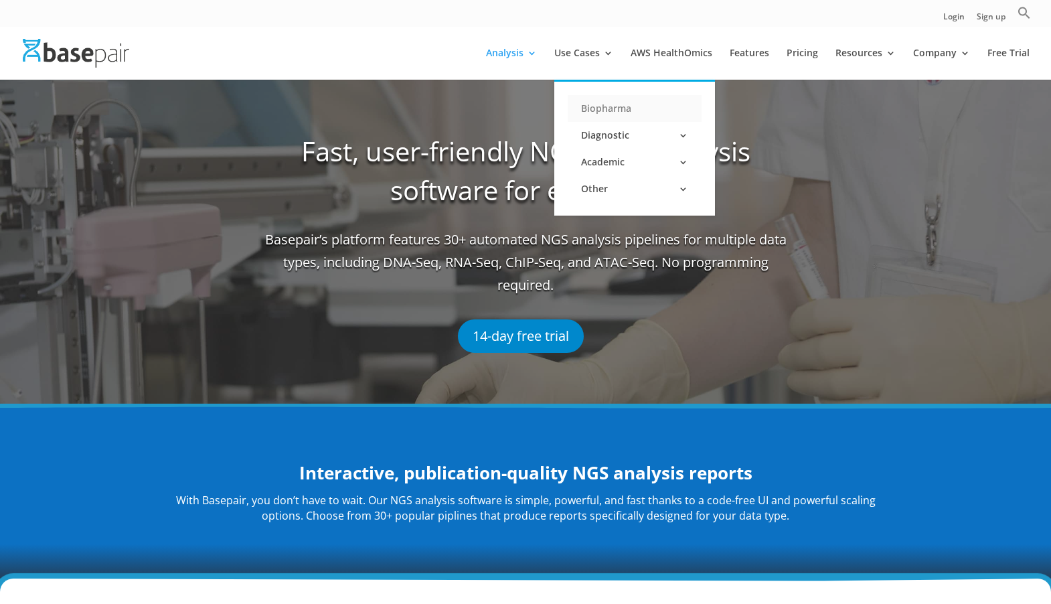
click at [619, 114] on link "Biopharma" at bounding box center [634, 108] width 134 height 27
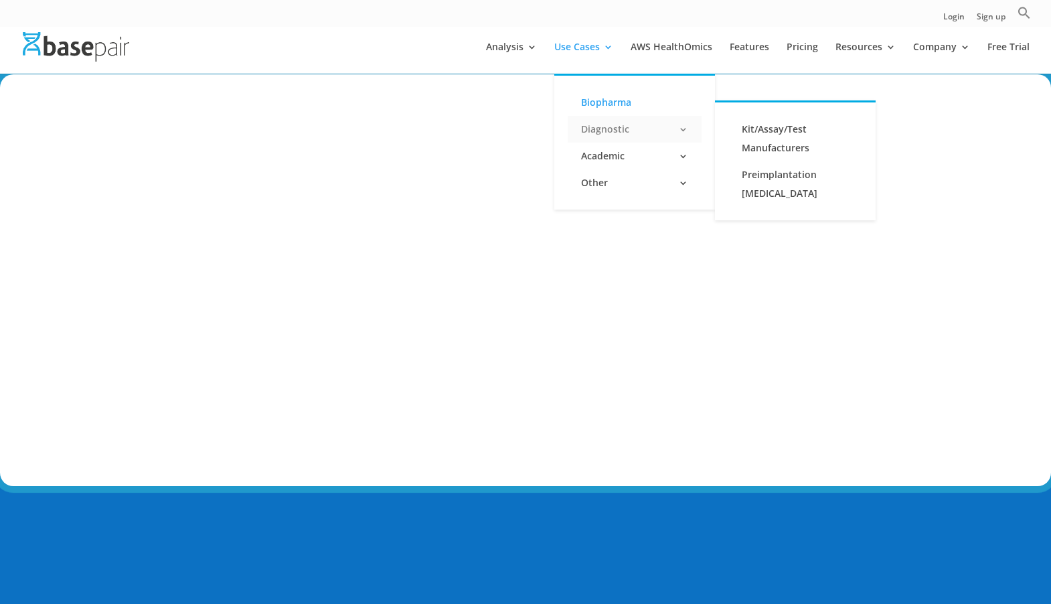
click at [617, 128] on link "Diagnostic" at bounding box center [634, 129] width 134 height 27
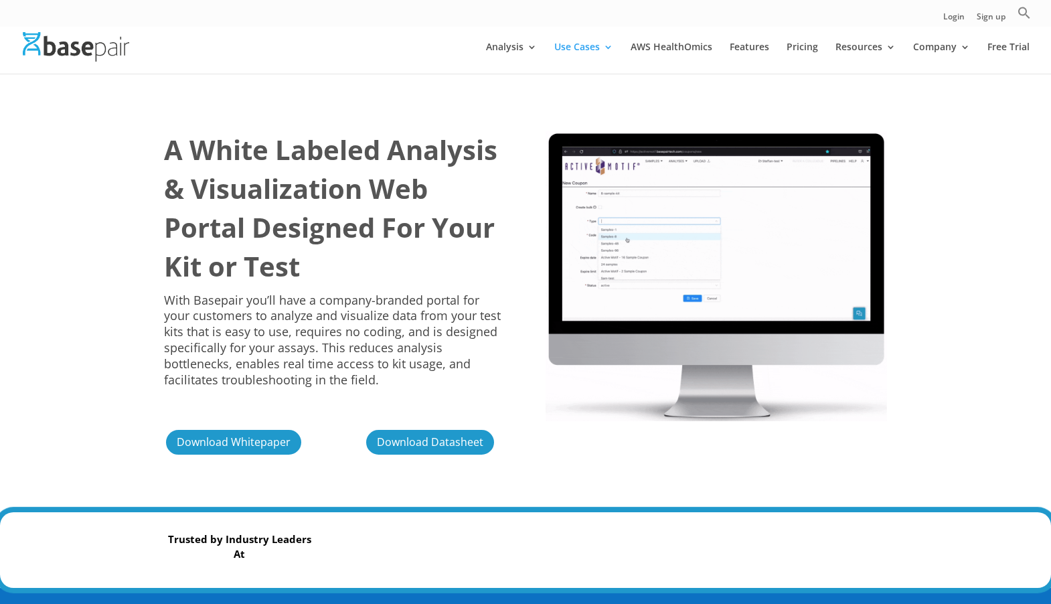
click at [106, 243] on div "A White Labeled Analysis & Visualization Web Portal Designed For Your Kit or Te…" at bounding box center [525, 293] width 1051 height 438
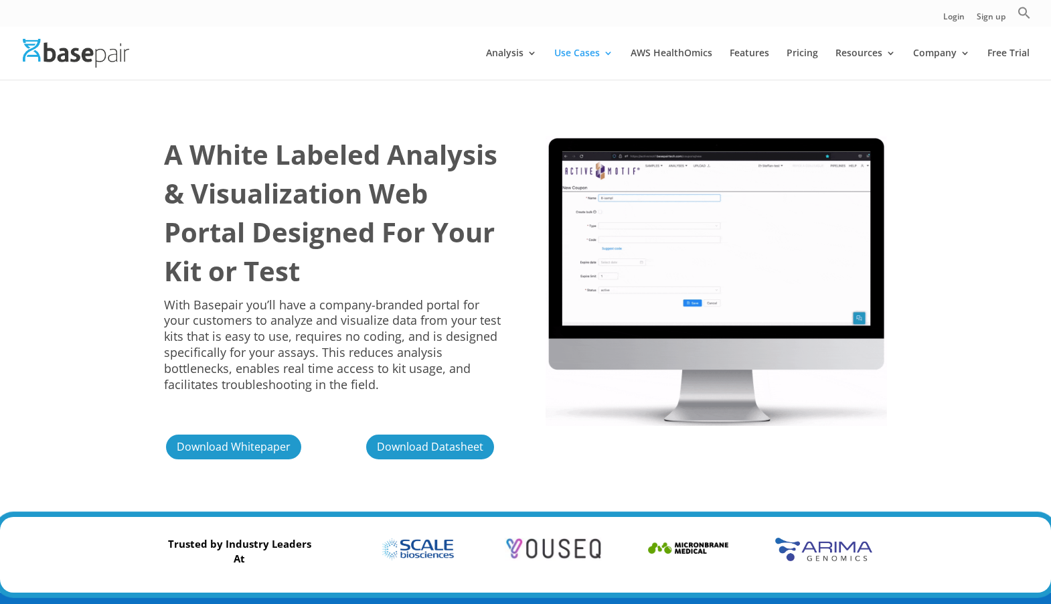
click at [215, 201] on b "A White Labeled Analysis & Visualization Web Portal Designed For Your Kit or Te…" at bounding box center [330, 212] width 333 height 153
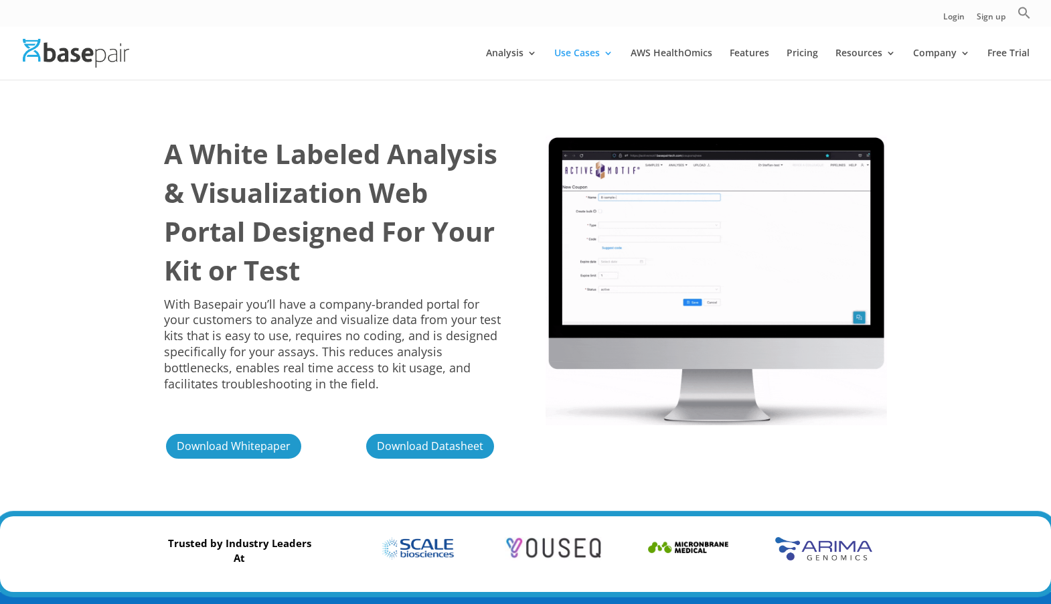
click at [523, 365] on div "A White Labeled Analysis & Visualization Web Portal Designed For Your Kit or Te…" at bounding box center [525, 296] width 723 height 365
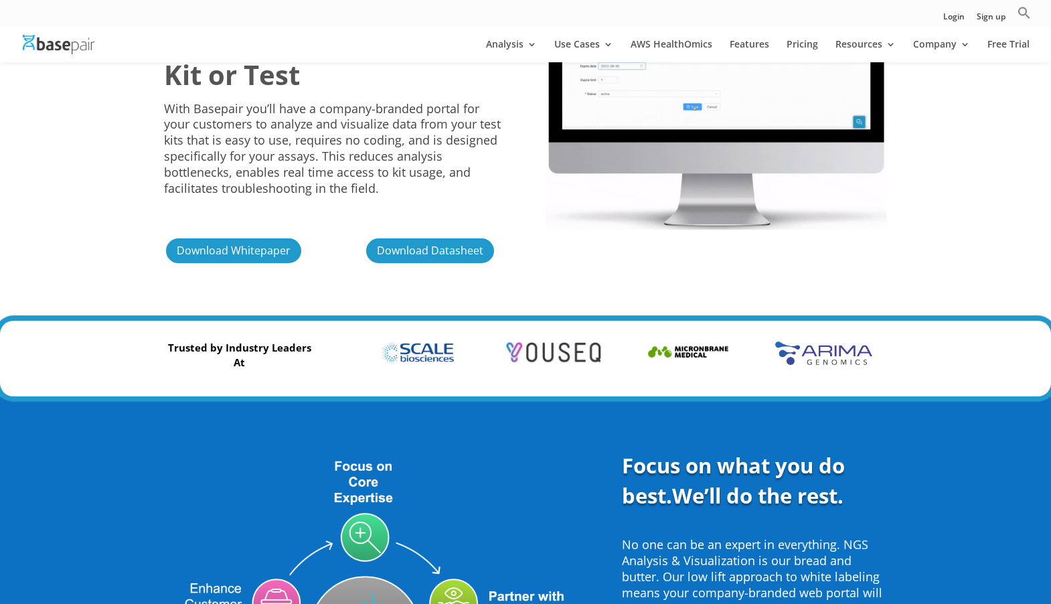
click at [515, 296] on div "A White Labeled Analysis & Visualization Web Portal Designed For Your Kit or Te…" at bounding box center [525, 102] width 1051 height 438
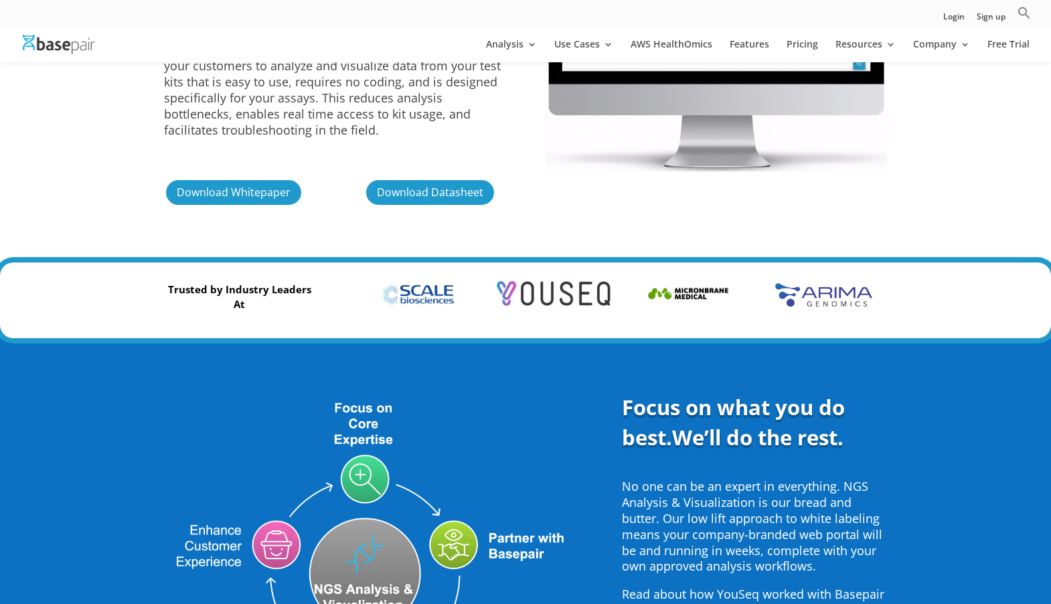
scroll to position [494, 0]
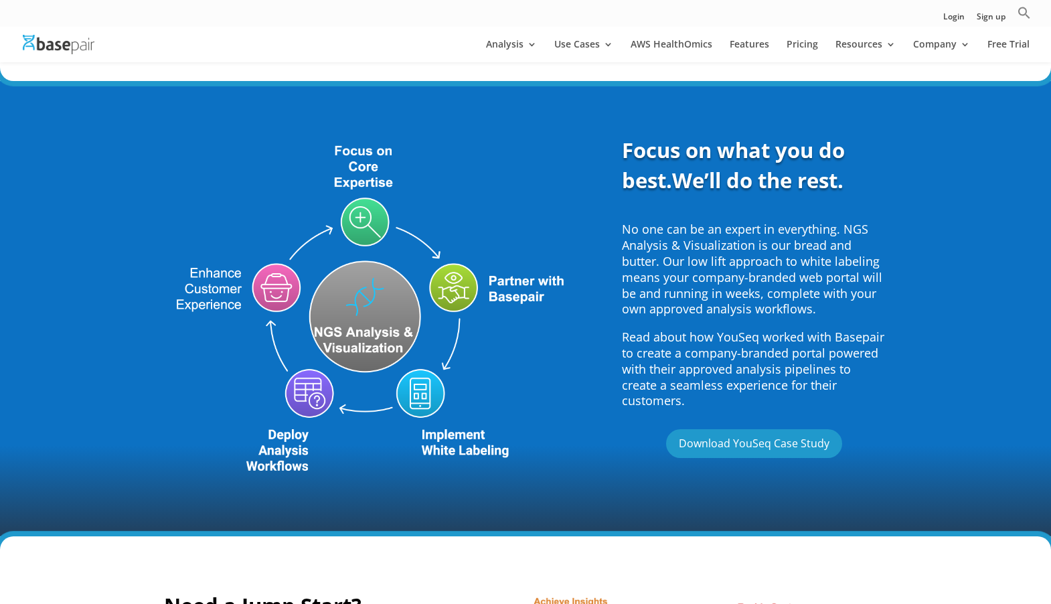
click at [745, 283] on p "No one can be an expert in everything. NGS Analysis & Visualization is our brea…" at bounding box center [754, 275] width 265 height 108
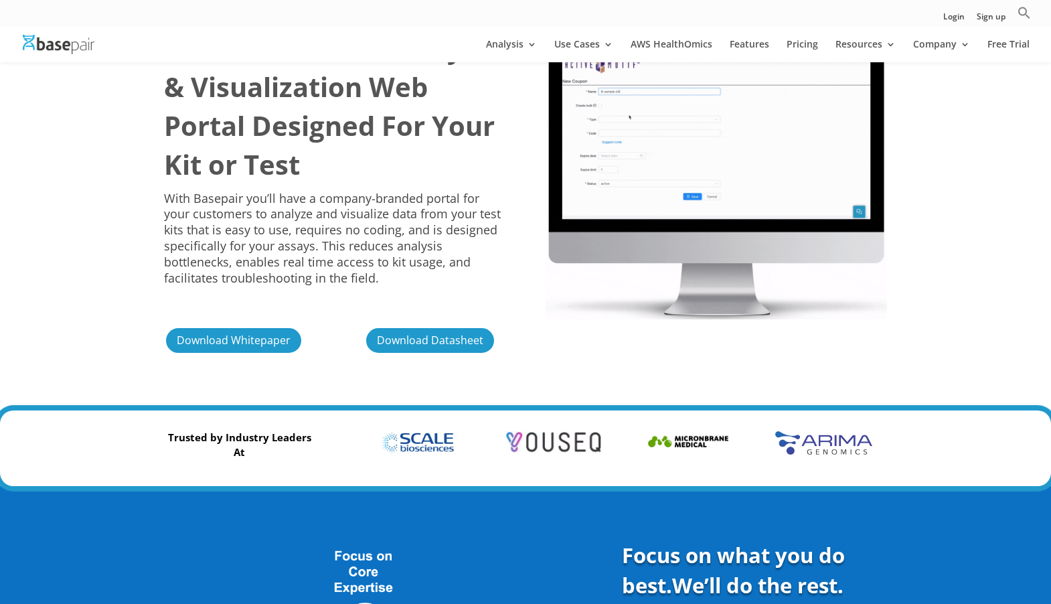
scroll to position [23, 0]
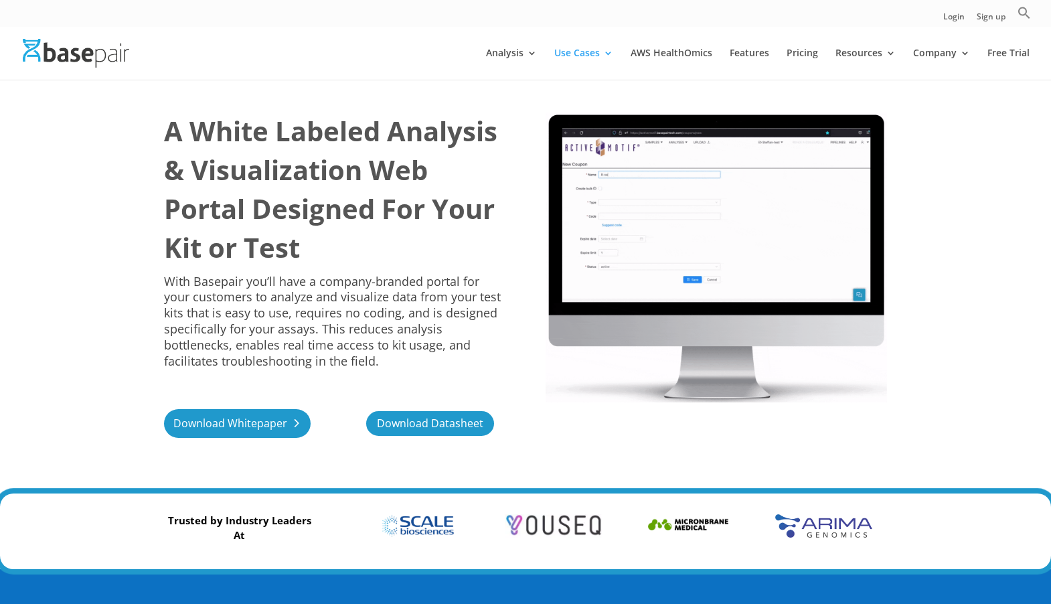
click at [291, 434] on link "Download Whitepaper" at bounding box center [237, 423] width 147 height 29
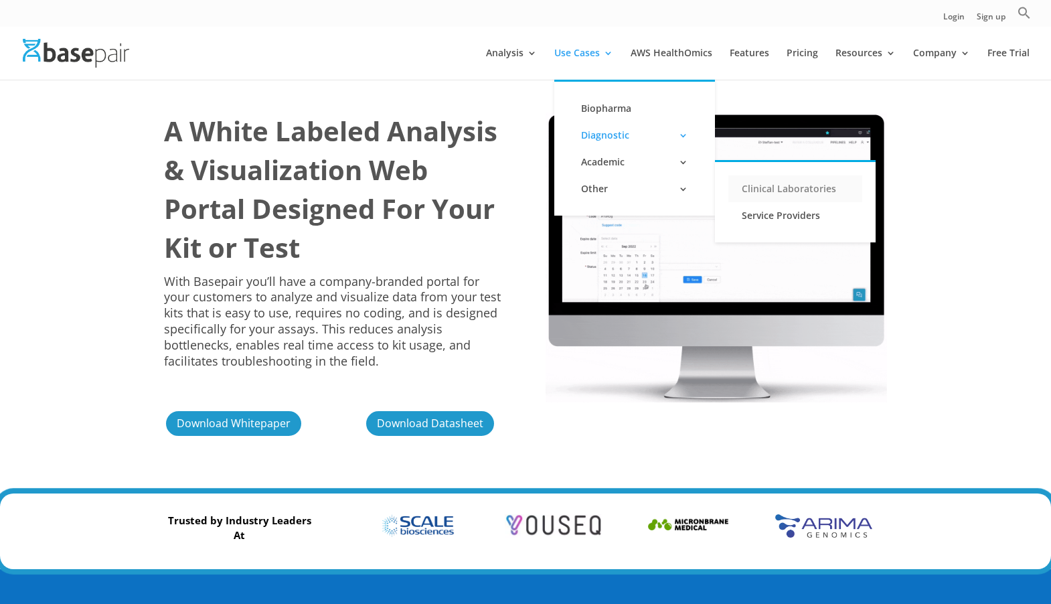
click at [755, 194] on link "Clinical Laboratories" at bounding box center [795, 188] width 134 height 27
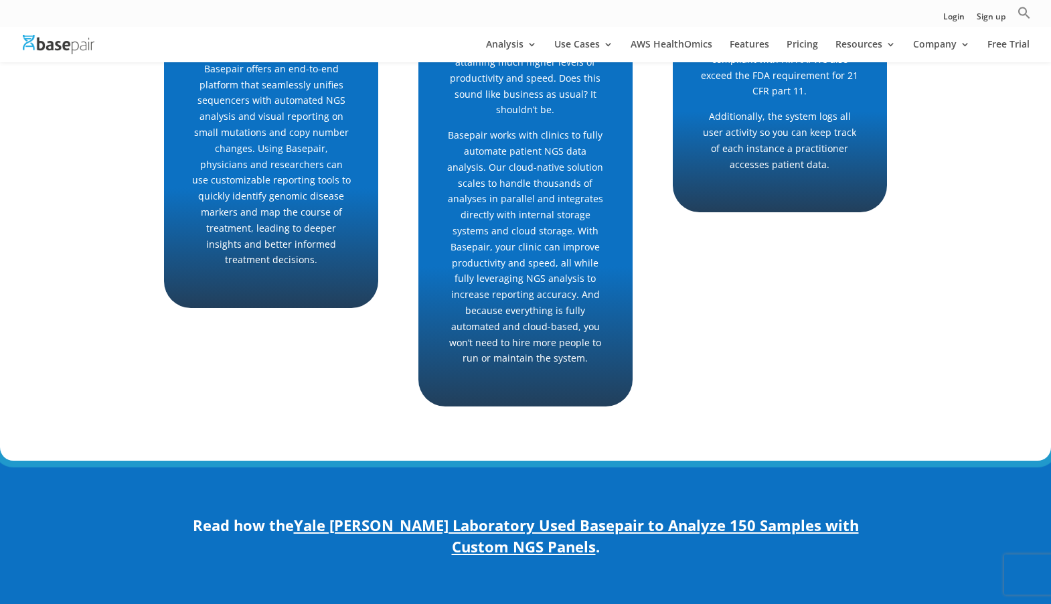
scroll to position [1000, 0]
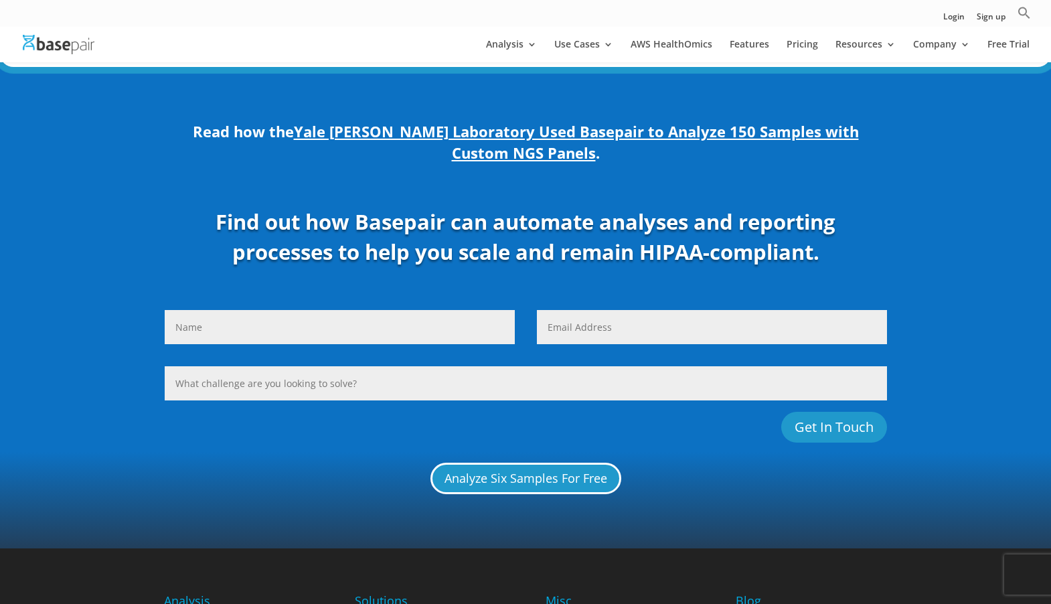
click at [527, 121] on span "Yale Glazer Laboratory Used Basepair to Analyze 150 Samples with Custom NGS Pan…" at bounding box center [576, 141] width 565 height 41
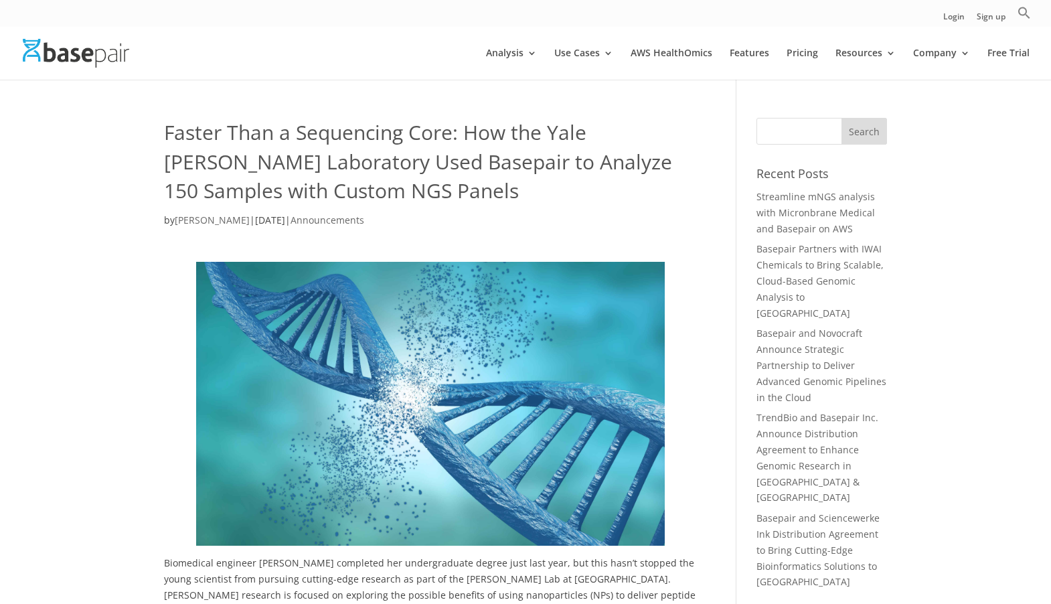
click at [552, 201] on h1 "Faster Than a Sequencing Core: How the Yale [PERSON_NAME] Laboratory Used Basep…" at bounding box center [430, 165] width 532 height 94
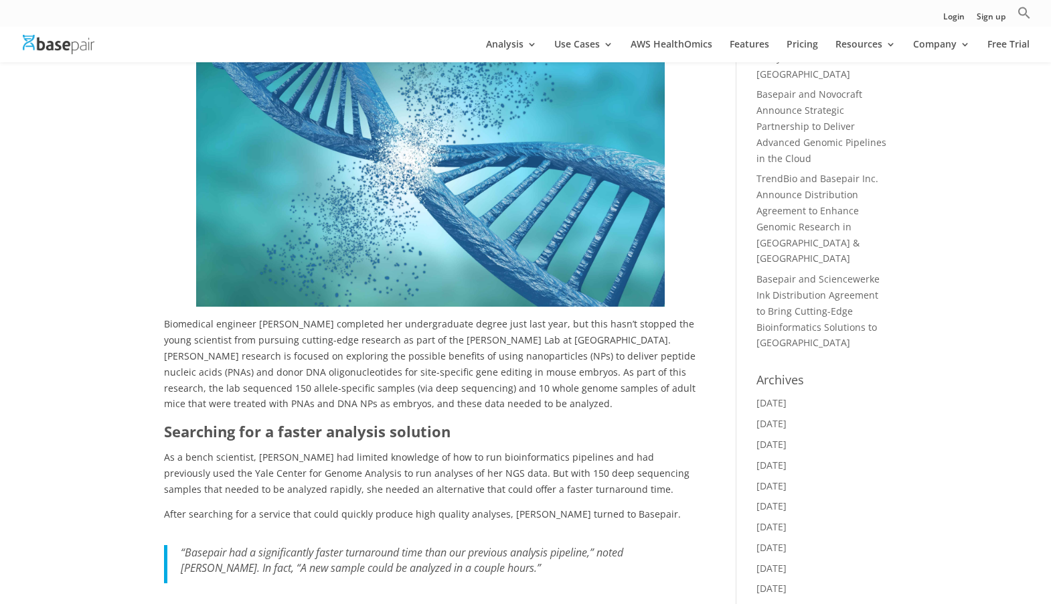
scroll to position [116, 0]
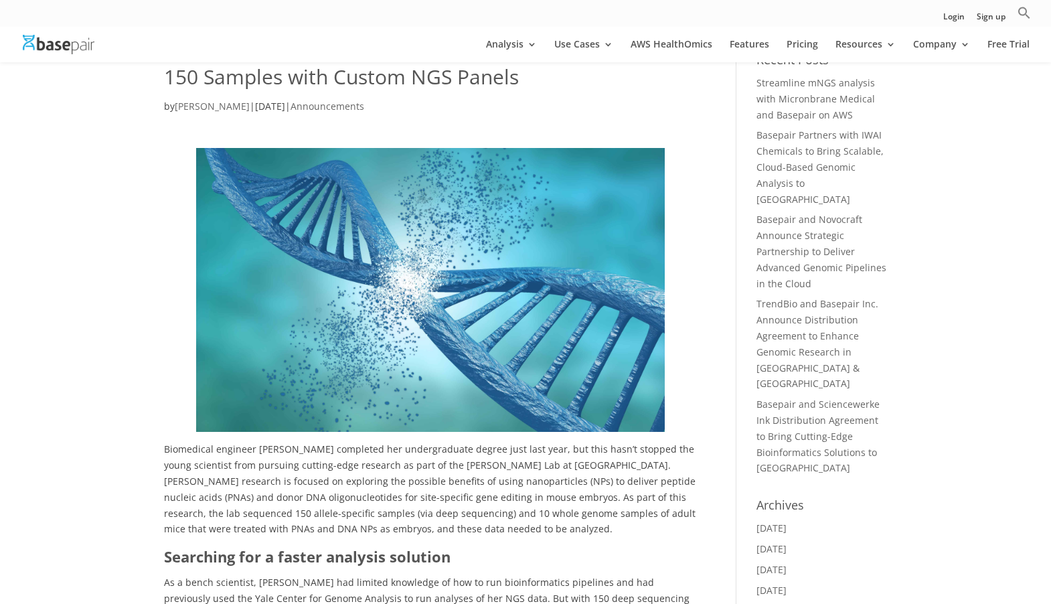
scroll to position [62, 0]
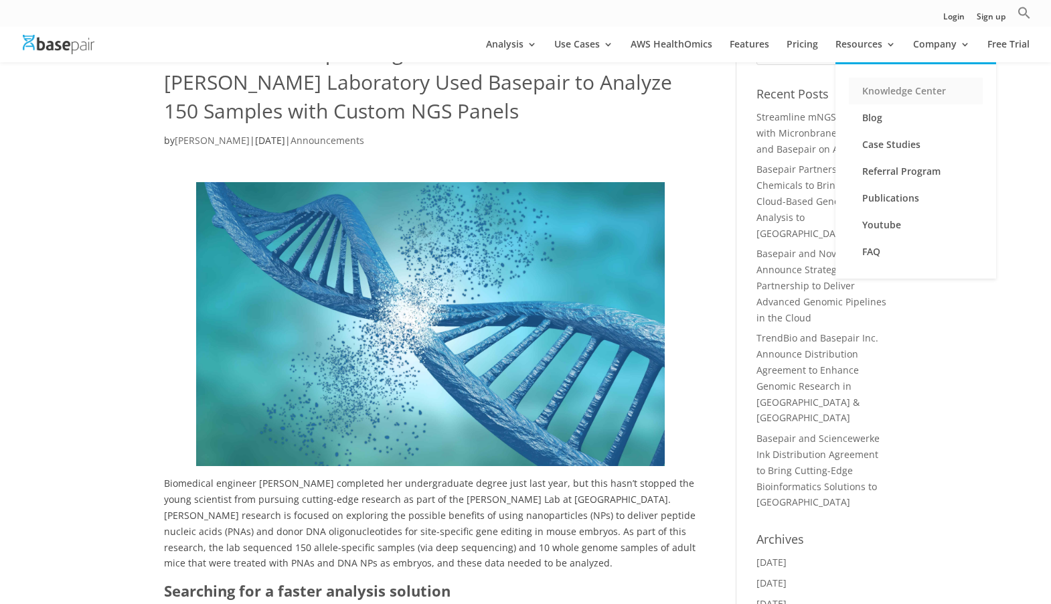
click at [899, 92] on link "Knowledge Center" at bounding box center [915, 91] width 134 height 27
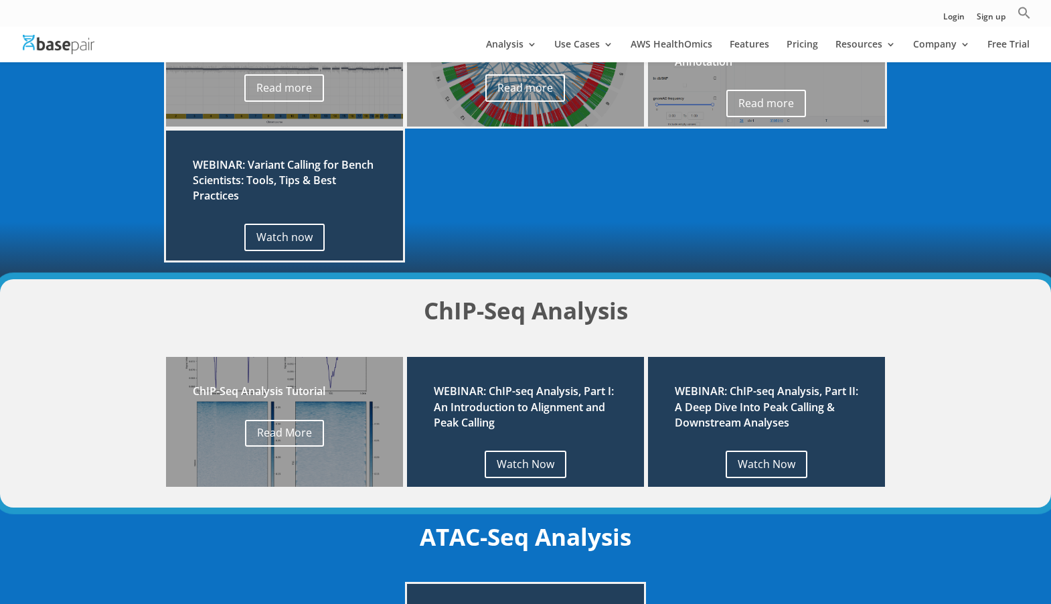
scroll to position [1575, 0]
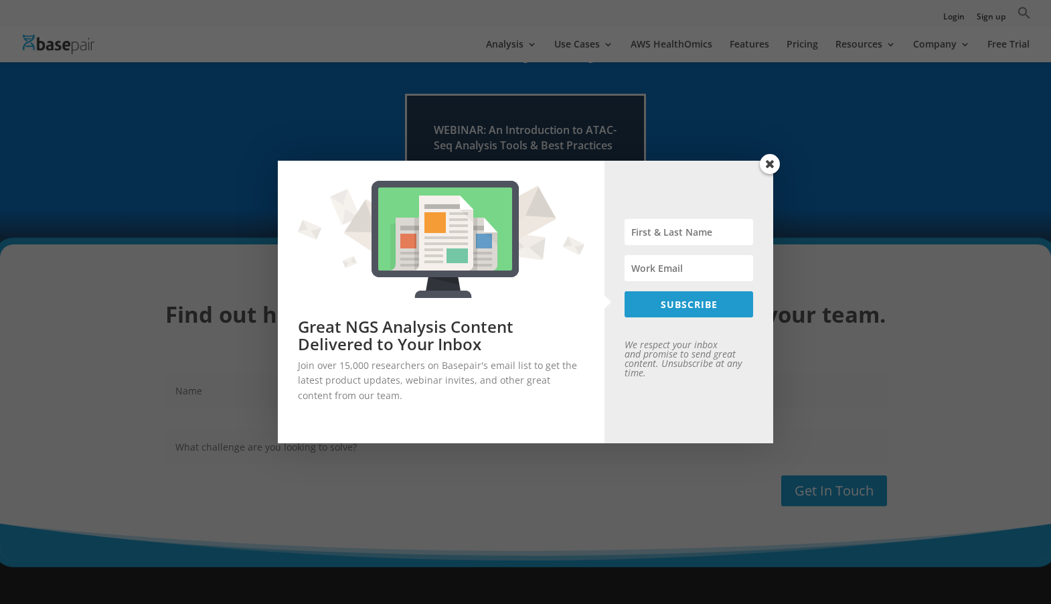
click at [772, 163] on span at bounding box center [769, 164] width 20 height 20
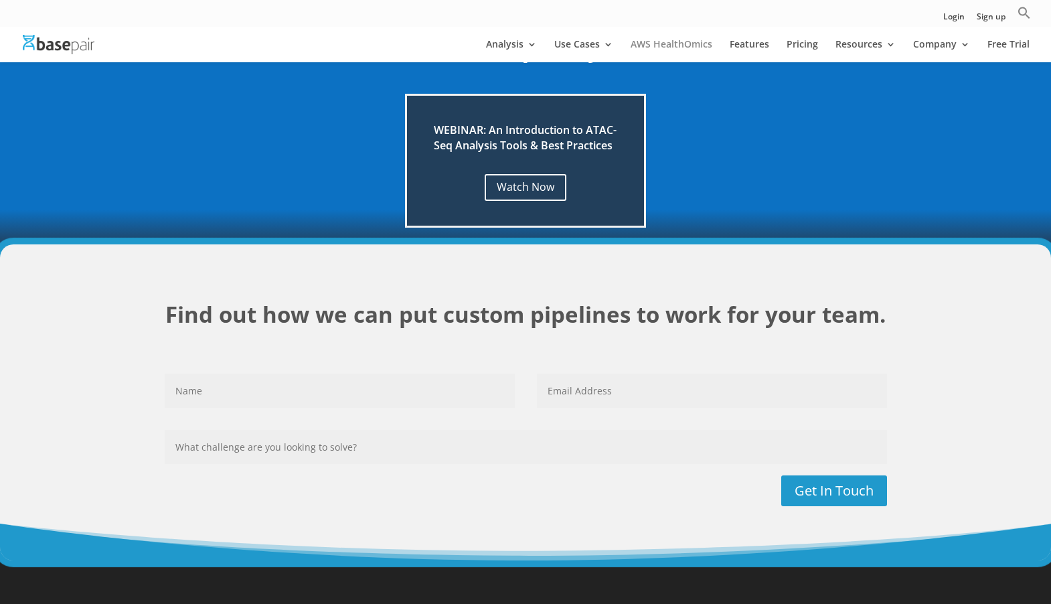
click at [695, 46] on link "AWS HealthOmics" at bounding box center [671, 50] width 82 height 23
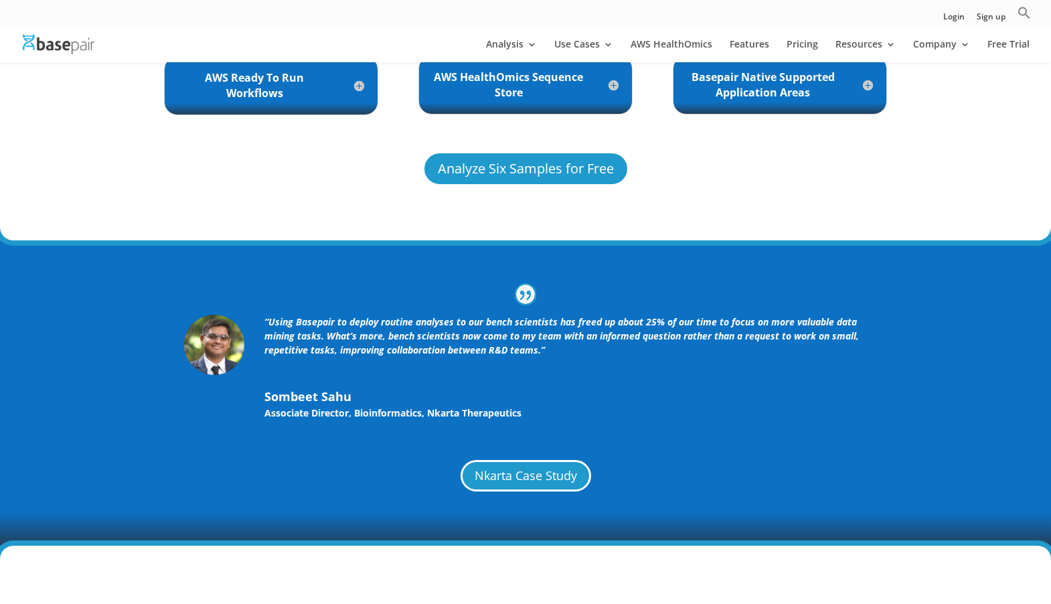
scroll to position [3510, 0]
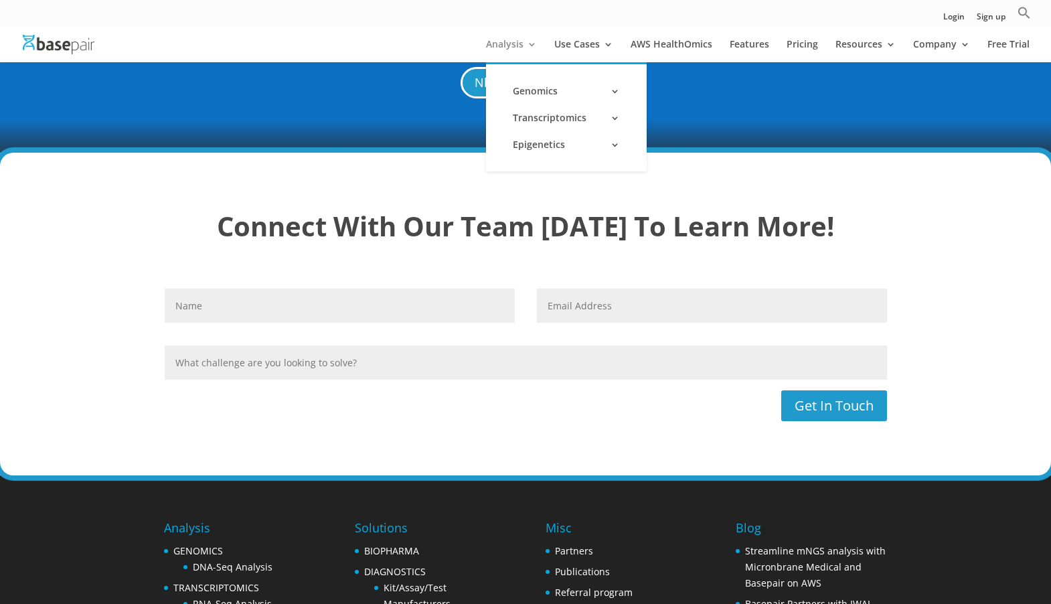
click at [521, 48] on link "Analysis" at bounding box center [511, 50] width 51 height 23
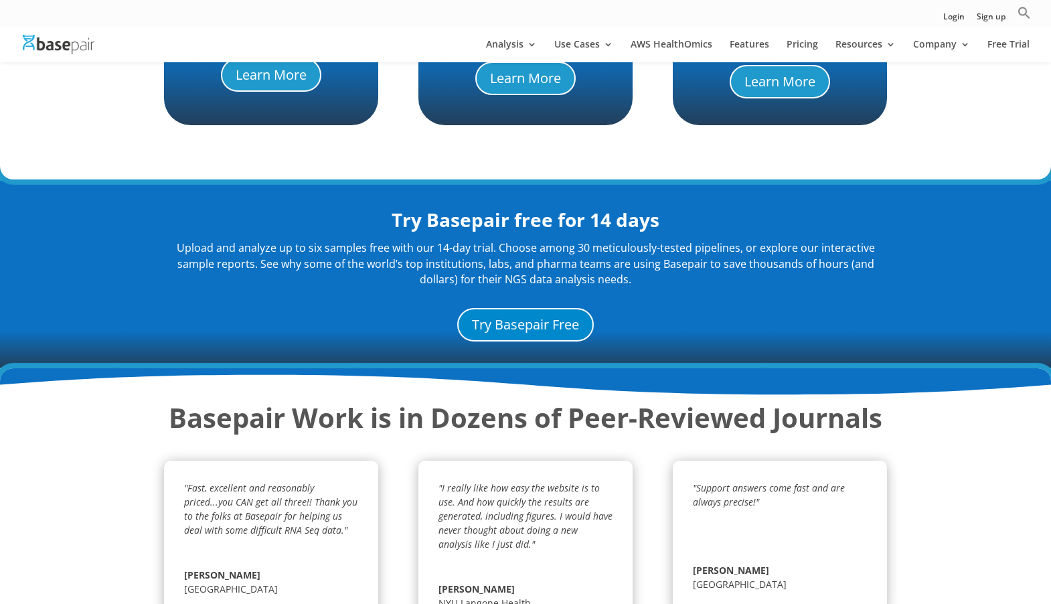
scroll to position [1742, 0]
